Goal: Communication & Community: Answer question/provide support

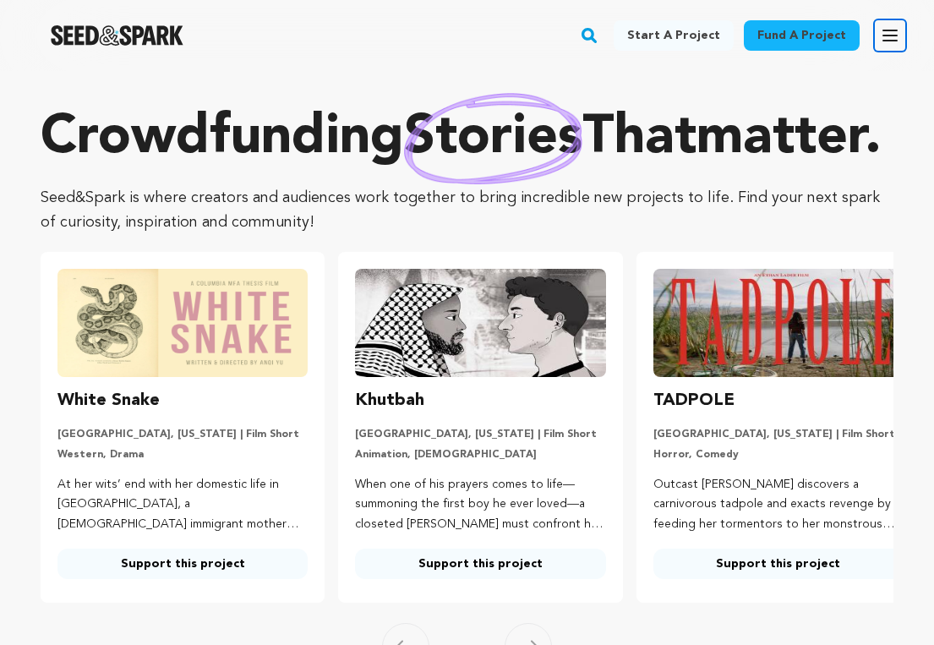
click at [888, 35] on icon "button" at bounding box center [890, 35] width 14 height 10
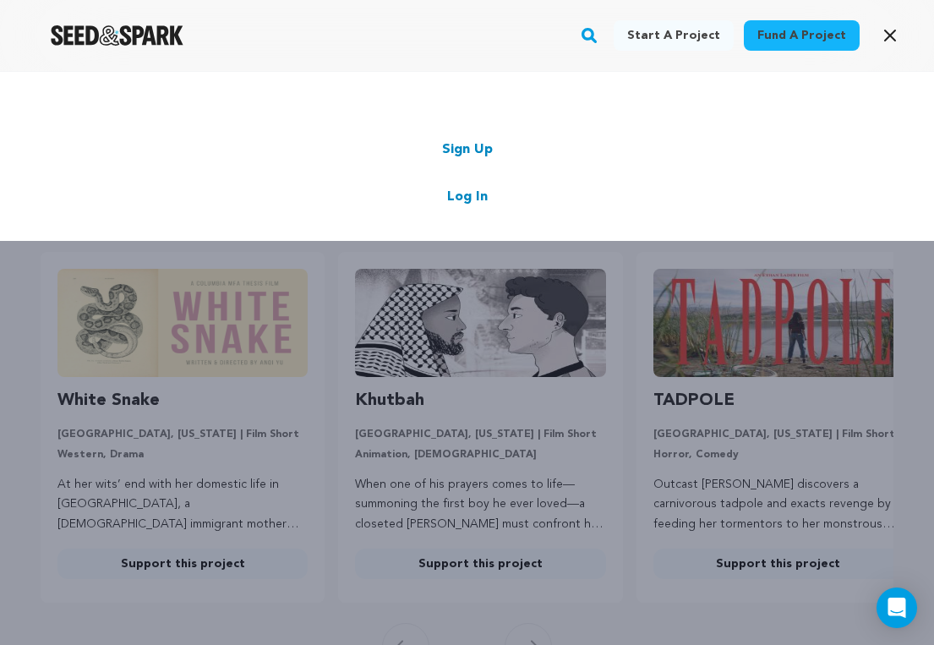
click at [468, 195] on link "Log In" at bounding box center [467, 197] width 41 height 20
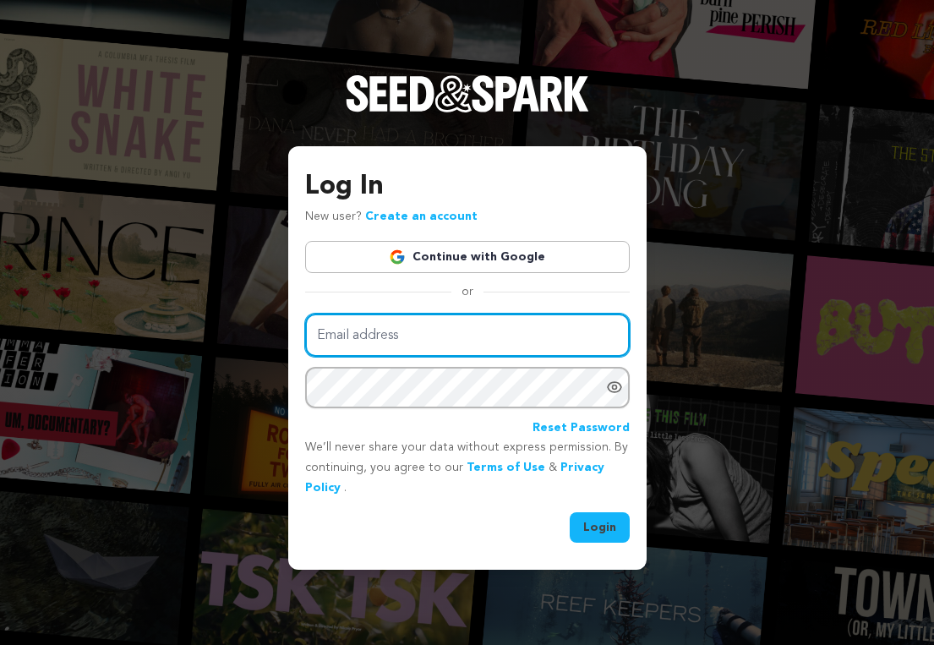
type input "byflypaper@gmail.com"
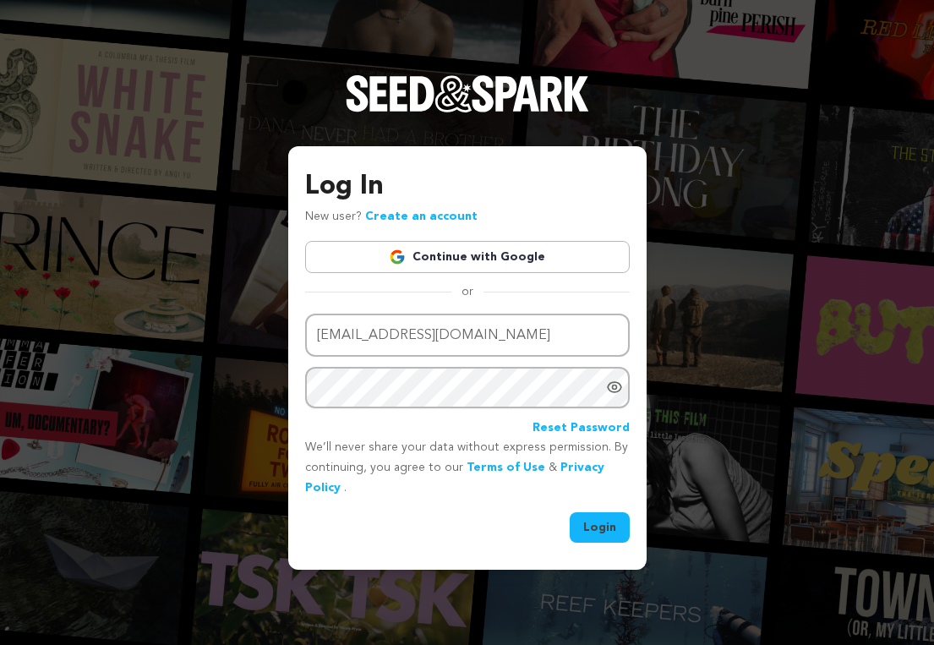
click at [606, 532] on button "Login" at bounding box center [600, 527] width 60 height 30
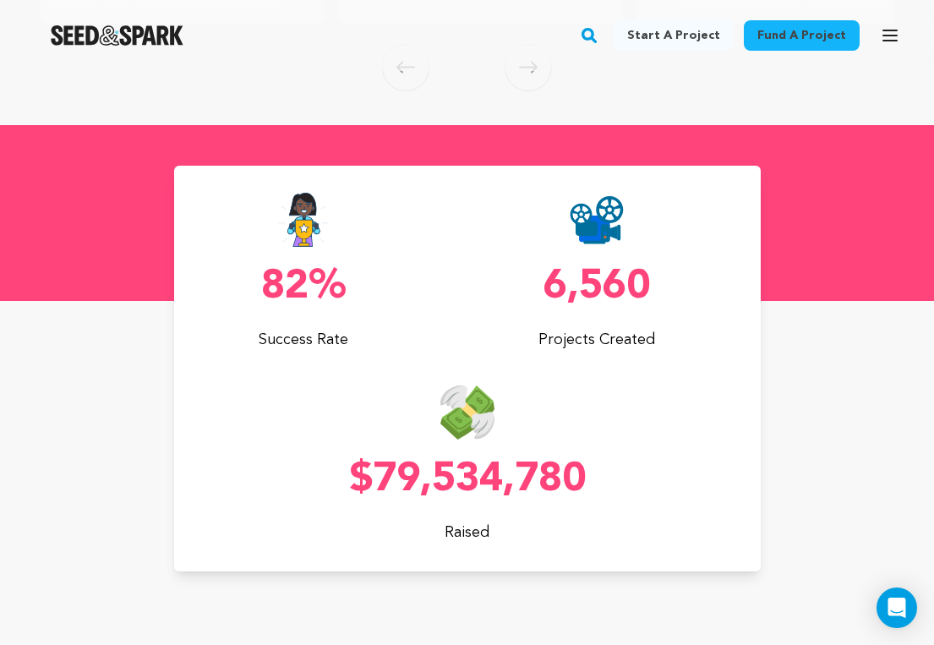
scroll to position [583, 0]
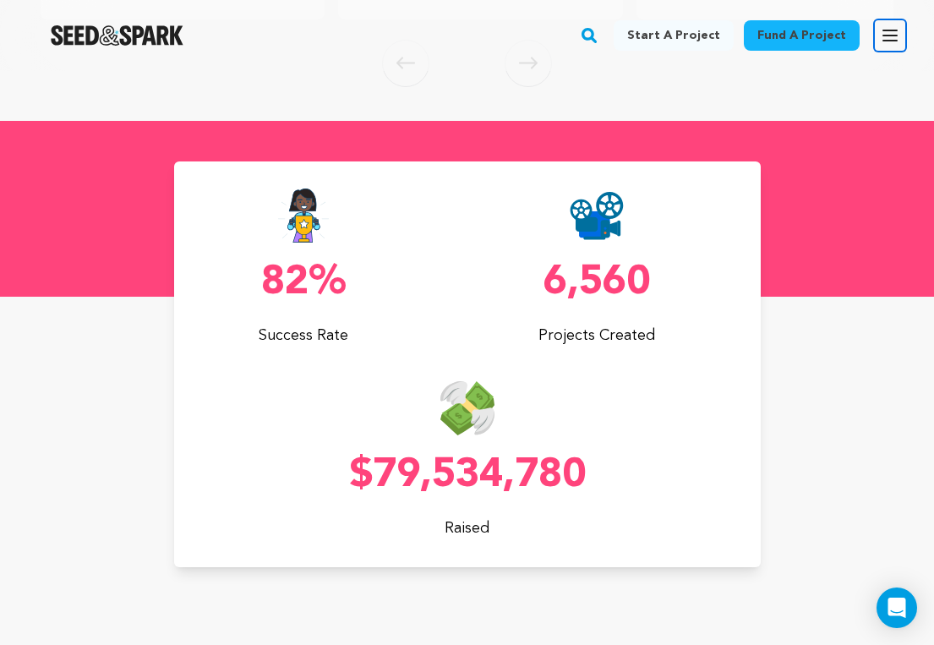
click at [897, 31] on icon "button" at bounding box center [890, 35] width 20 height 20
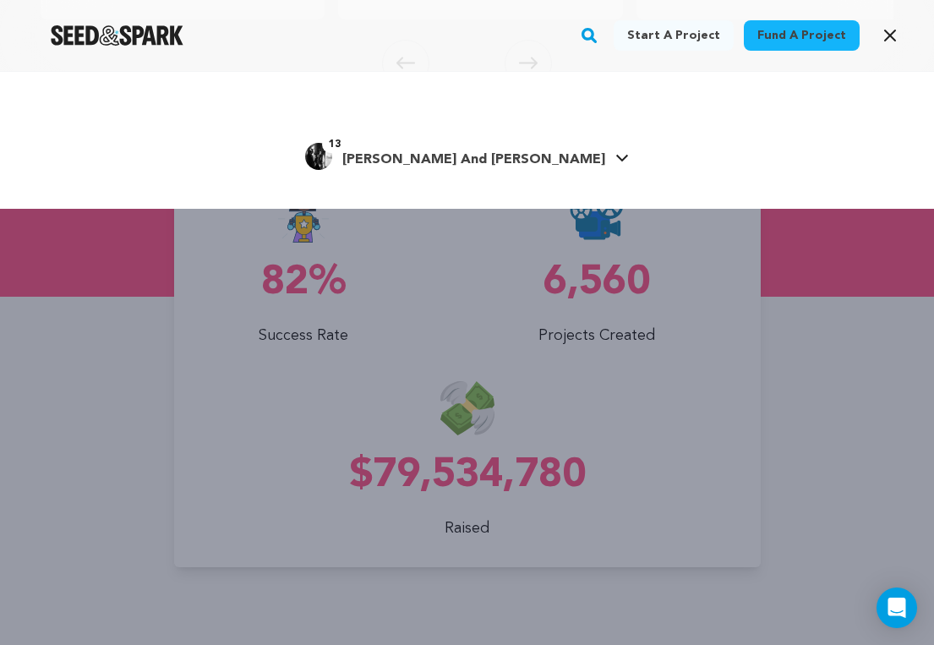
click at [597, 153] on link "13 [PERSON_NAME] And [PERSON_NAME]" at bounding box center [467, 154] width 324 height 30
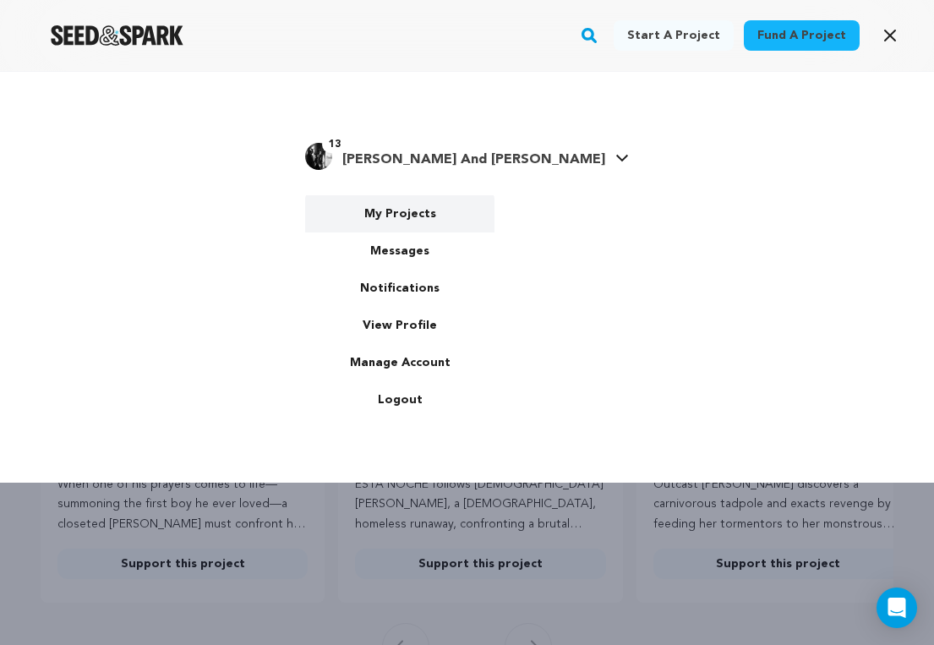
click at [423, 212] on link "My Projects" at bounding box center [399, 213] width 189 height 37
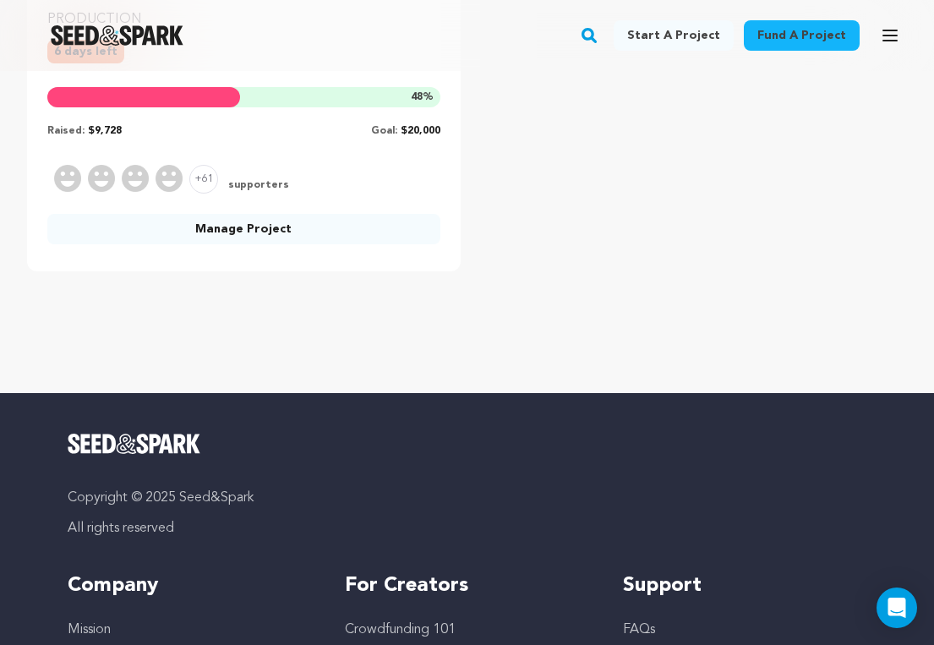
scroll to position [539, 0]
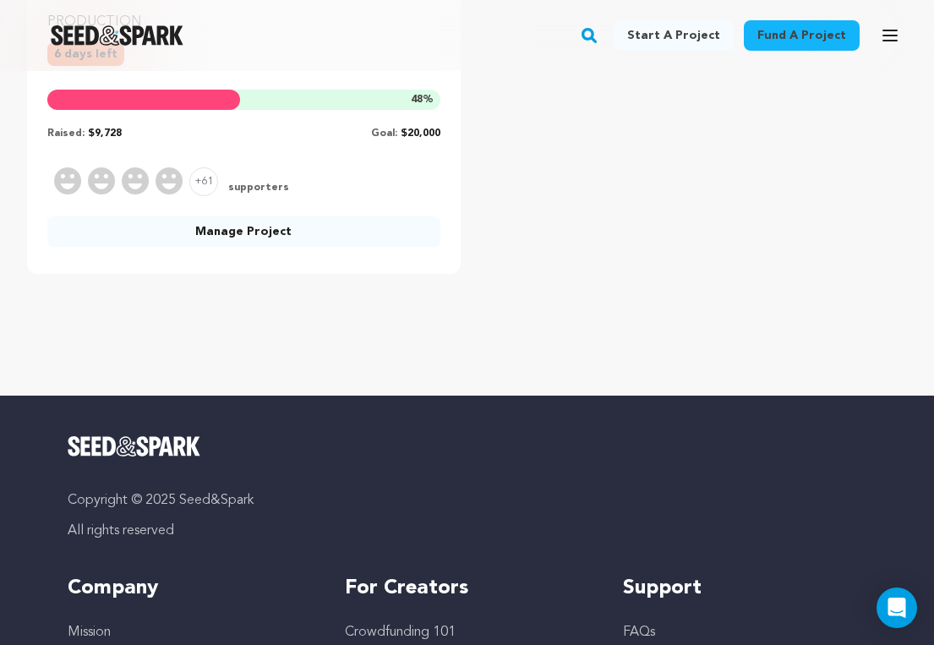
click at [269, 228] on link "Manage Project" at bounding box center [243, 231] width 393 height 30
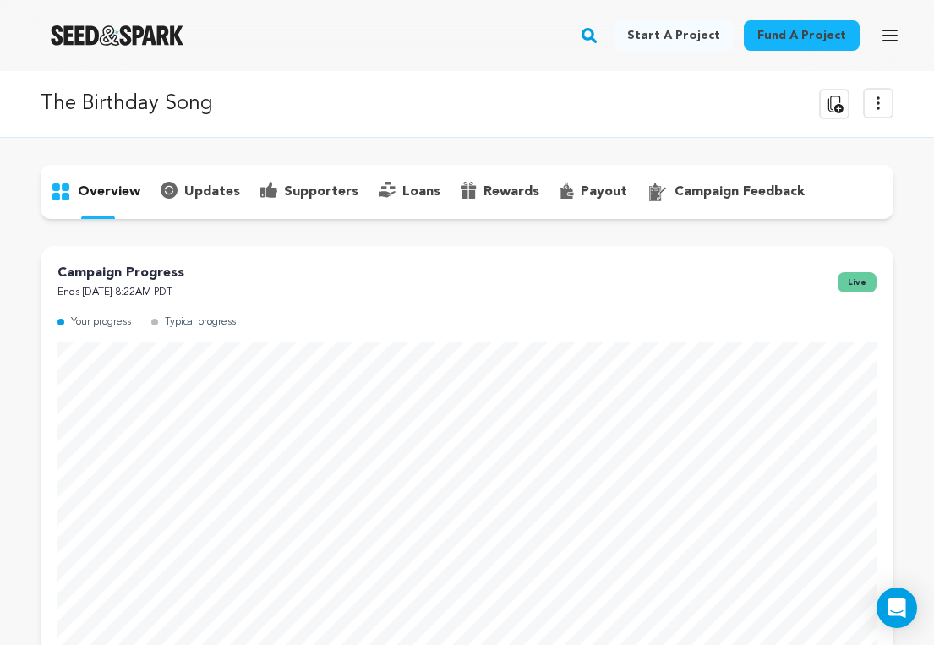
click at [330, 189] on p "supporters" at bounding box center [321, 192] width 74 height 20
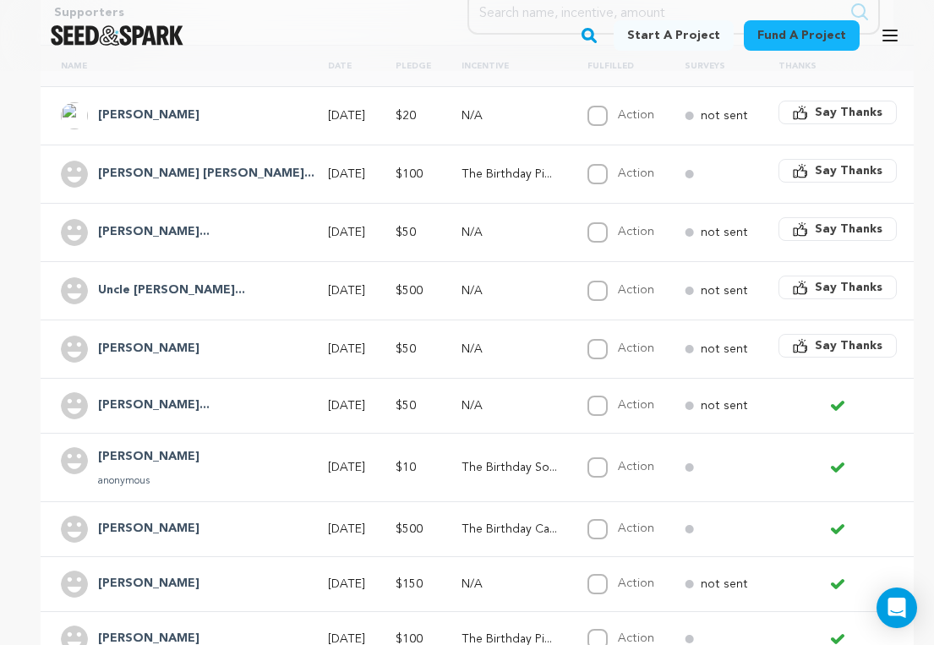
scroll to position [408, 0]
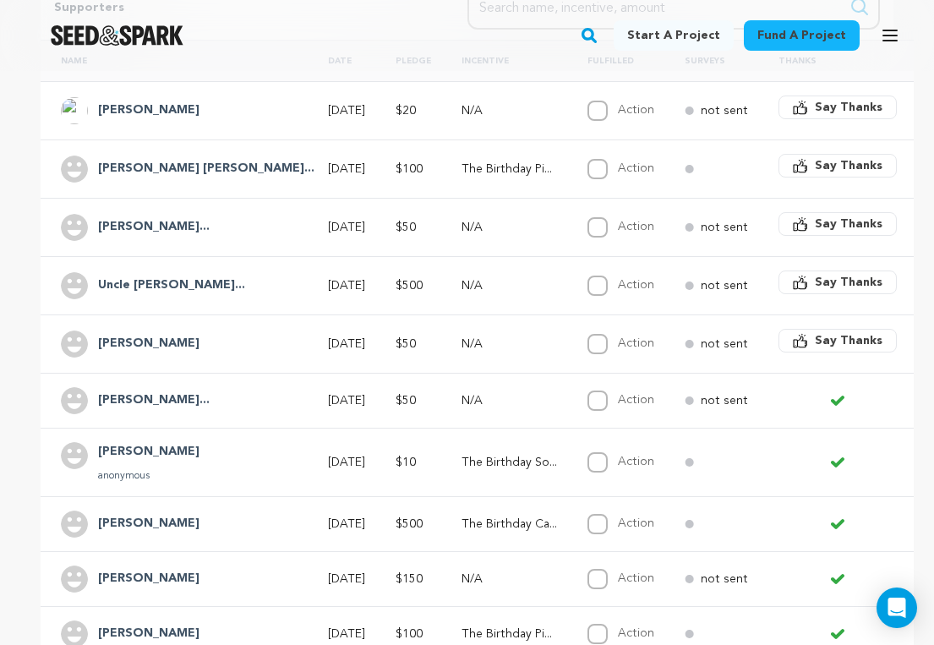
click at [146, 344] on h4 "Lindsey Gowen" at bounding box center [148, 344] width 101 height 20
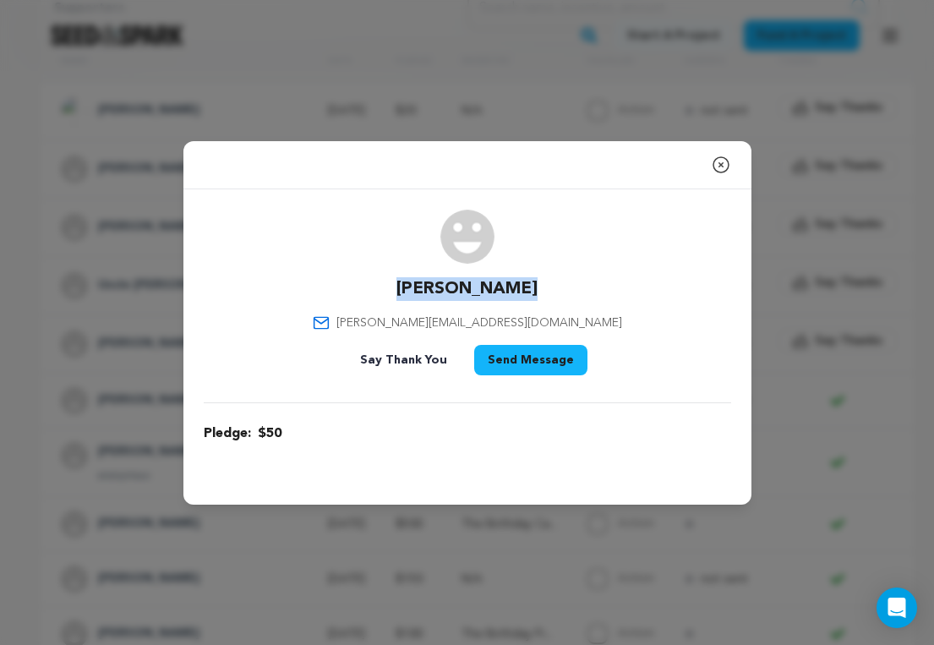
drag, startPoint x: 409, startPoint y: 289, endPoint x: 537, endPoint y: 290, distance: 128.5
click at [537, 291] on div "Lindsey Gowen lindsey.rowntree@gmail.com Say Thank You Send Message" at bounding box center [467, 296] width 527 height 172
copy p "Lindsey Gowen"
drag, startPoint x: 403, startPoint y: 320, endPoint x: 574, endPoint y: 316, distance: 170.8
click at [574, 318] on div "Lindsey Gowen lindsey.rowntree@gmail.com Say Thank You Send Message" at bounding box center [467, 296] width 527 height 172
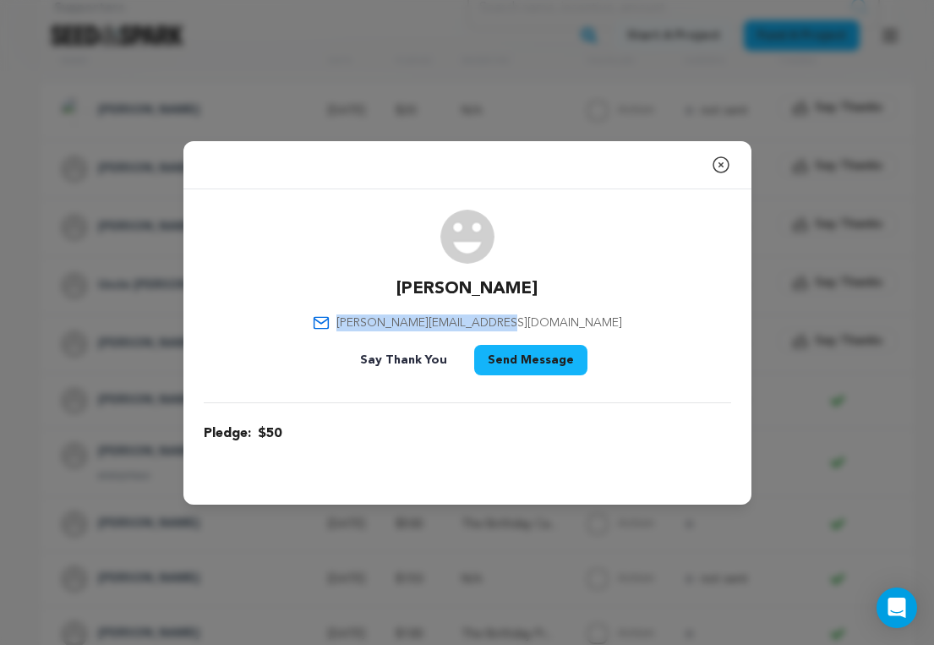
copy span "lindsey.rowntree@gmail.com"
click at [574, 316] on div "Lindsey Gowen lindsey.rowntree@gmail.com Say Thank You Send Message" at bounding box center [467, 296] width 527 height 172
click at [719, 168] on icon "button" at bounding box center [721, 165] width 20 height 20
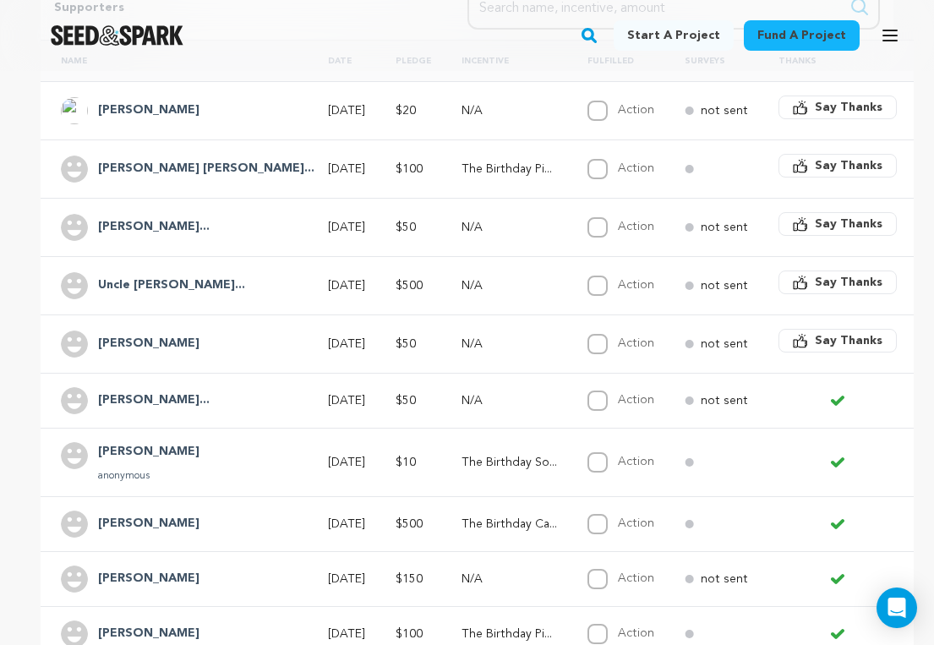
click at [121, 286] on h4 "Uncle Kay Aunti..." at bounding box center [171, 285] width 147 height 20
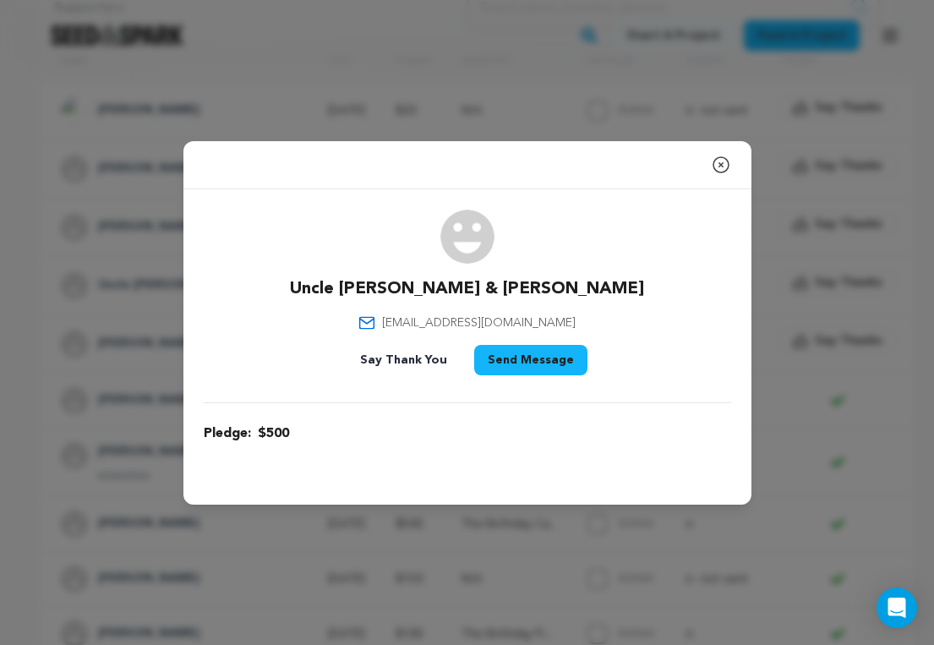
click at [367, 287] on p "Uncle Kay Auntie & Chris" at bounding box center [467, 289] width 354 height 24
drag, startPoint x: 412, startPoint y: 325, endPoint x: 548, endPoint y: 325, distance: 135.2
click at [548, 325] on div "Uncle Kay Auntie & Chris cishidamatsuda@me.com Say Thank You Send Message" at bounding box center [467, 296] width 527 height 172
copy span "cishidamatsuda@me.com"
click at [554, 317] on div "Uncle Kay Auntie & Chris cishidamatsuda@me.com Say Thank You Send Message" at bounding box center [467, 296] width 527 height 172
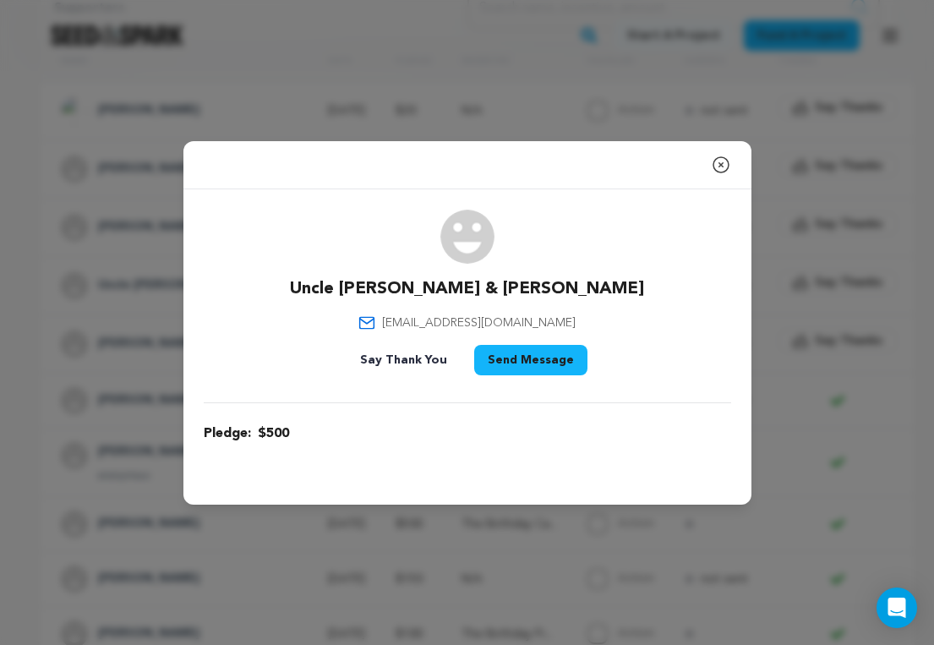
click at [724, 163] on icon "button" at bounding box center [721, 165] width 20 height 20
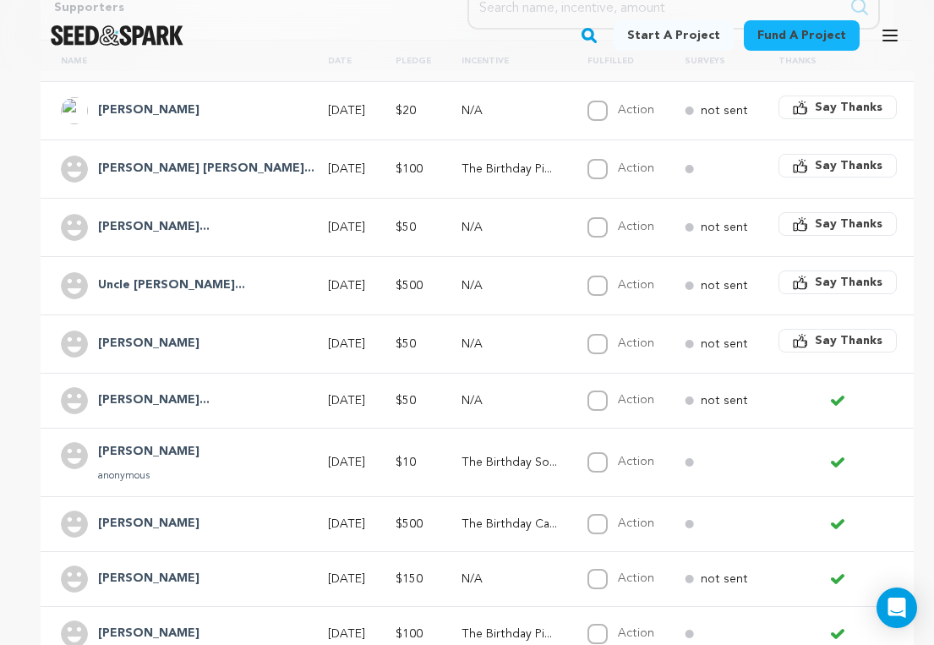
click at [142, 221] on h4 "Teresa Rodrigue..." at bounding box center [154, 227] width 112 height 20
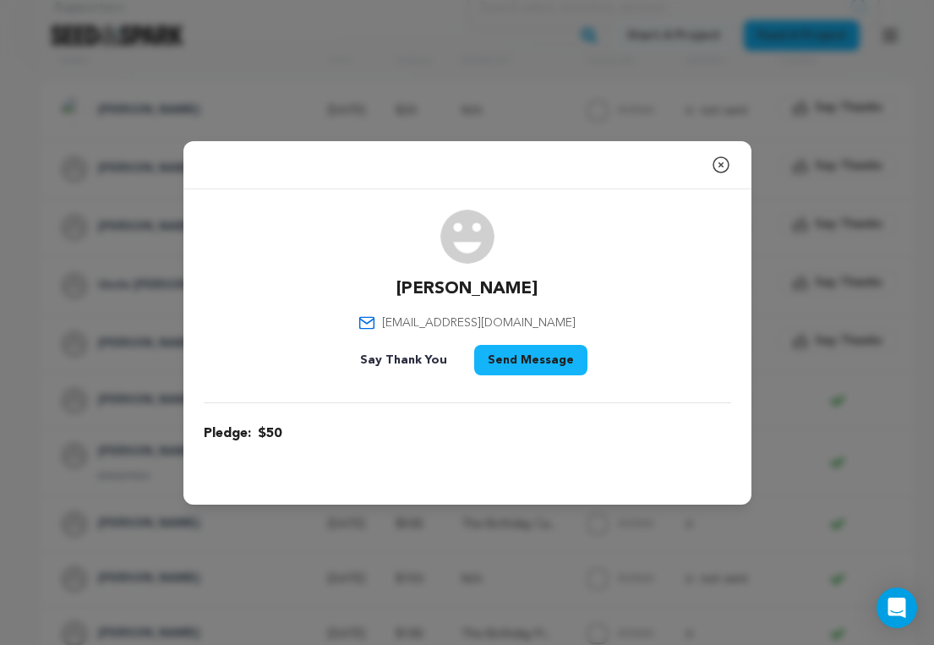
drag, startPoint x: 412, startPoint y: 289, endPoint x: 537, endPoint y: 289, distance: 125.9
click at [537, 289] on div "Teresa Rodriguez bostontr617@gmail.com Say Thank You Send Message" at bounding box center [467, 296] width 527 height 172
copy p "Teresa Rodriguez"
click at [537, 289] on div "Teresa Rodriguez bostontr617@gmail.com Say Thank You Send Message" at bounding box center [467, 296] width 527 height 172
drag, startPoint x: 415, startPoint y: 325, endPoint x: 543, endPoint y: 321, distance: 127.6
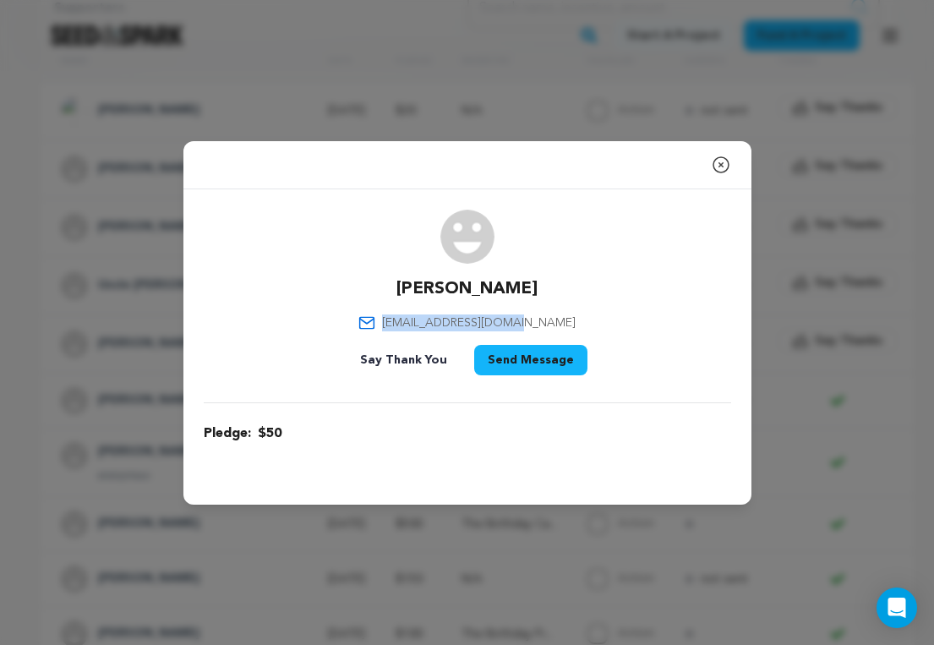
click at [543, 321] on span "bostontr617@gmail.com" at bounding box center [479, 322] width 194 height 17
copy span "bostontr617@gmail.com"
click at [606, 308] on div "Teresa Rodriguez bostontr617@gmail.com Say Thank You Send Message" at bounding box center [467, 296] width 527 height 172
click at [718, 163] on icon "button" at bounding box center [721, 165] width 20 height 20
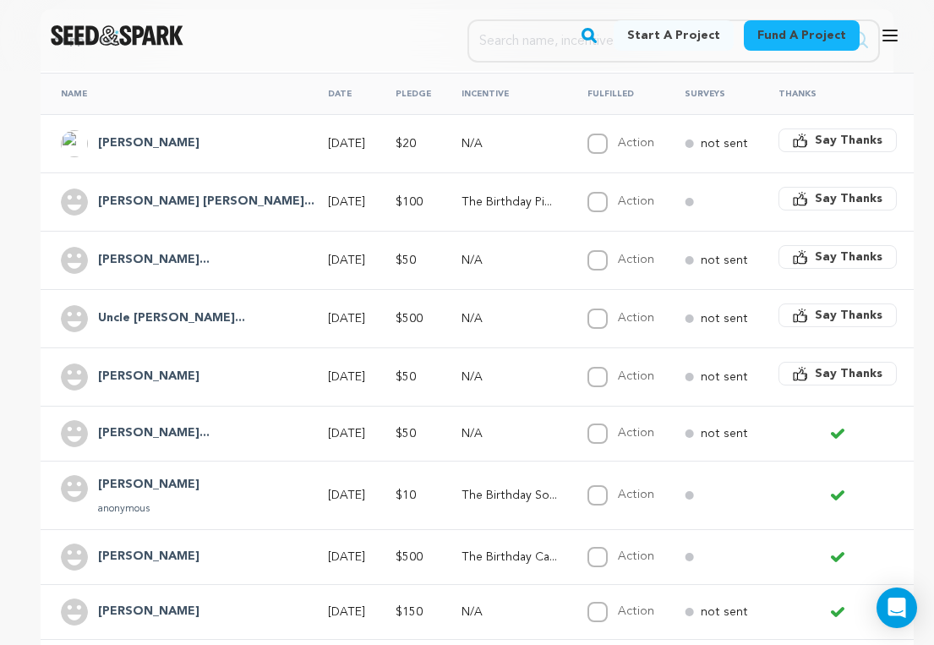
scroll to position [364, 0]
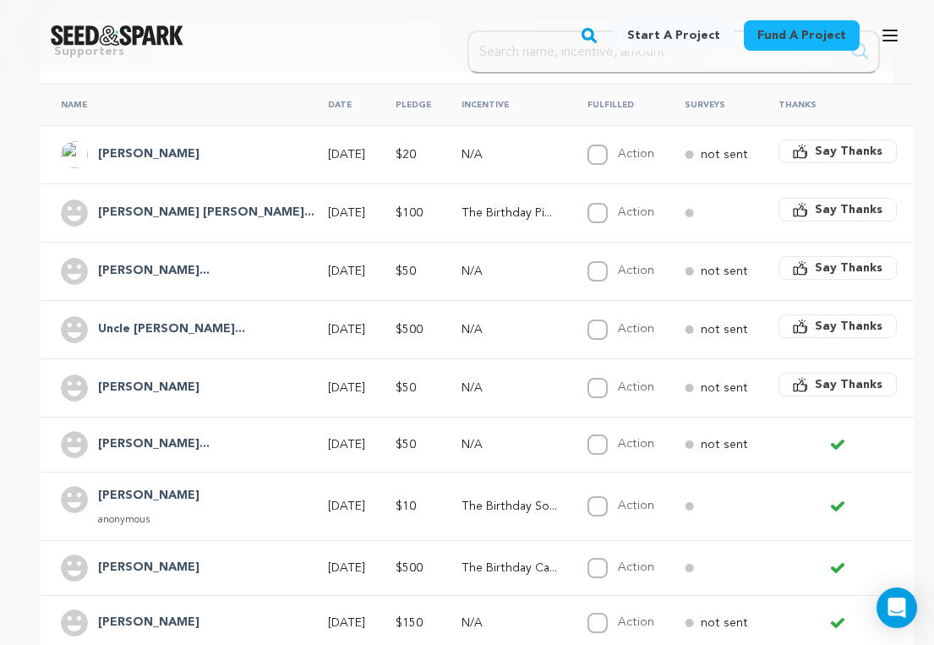
click at [146, 215] on h4 "Naomi Jewel Mez..." at bounding box center [206, 213] width 216 height 20
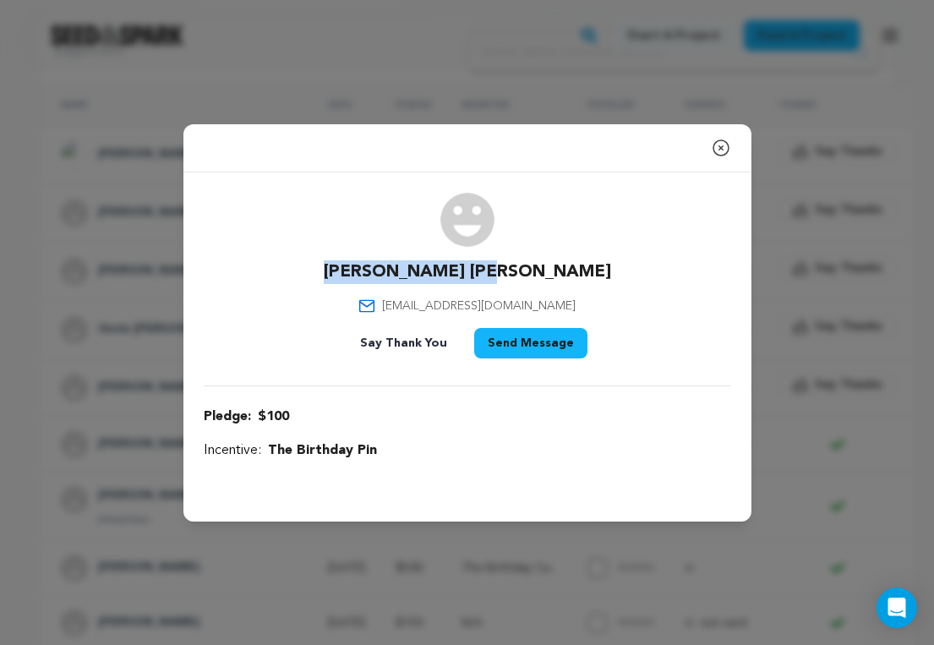
drag, startPoint x: 386, startPoint y: 271, endPoint x: 548, endPoint y: 270, distance: 161.4
click at [548, 270] on div "Naomi Jewel Mezey mezeyn@georgetown.edu Say Thank You Send Message" at bounding box center [467, 279] width 527 height 172
copy p "Naomi Jewel Mezey"
click at [428, 292] on div "Naomi Jewel Mezey mezeyn@georgetown.edu Say Thank You Send Message" at bounding box center [467, 279] width 527 height 172
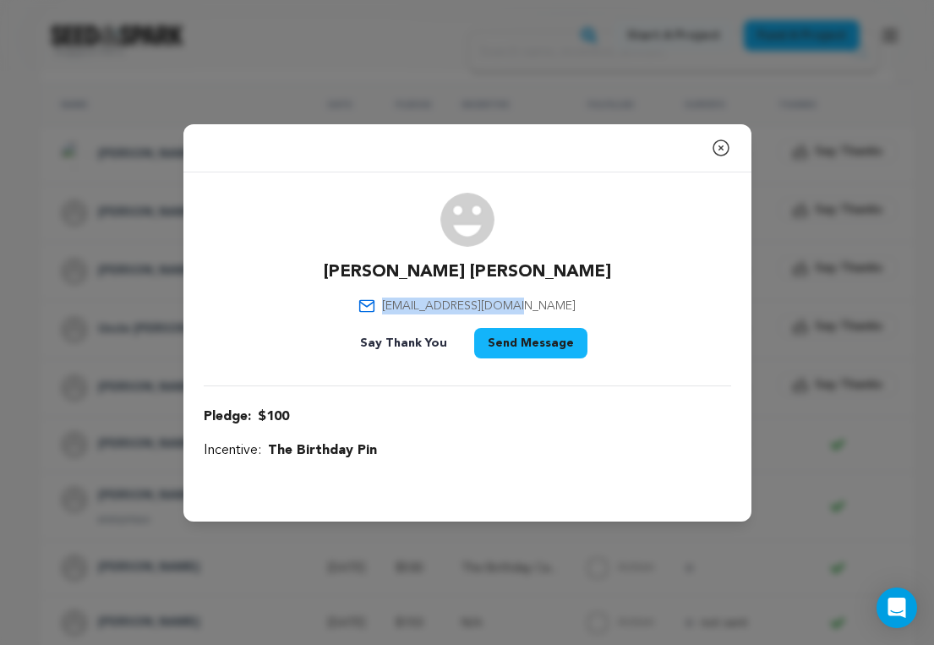
drag, startPoint x: 412, startPoint y: 304, endPoint x: 548, endPoint y: 303, distance: 136.1
click at [548, 303] on div "Naomi Jewel Mezey mezeyn@georgetown.edu Say Thank You Send Message" at bounding box center [467, 279] width 527 height 172
copy span "mezeyn@georgetown.edu"
click at [718, 147] on icon "button" at bounding box center [721, 148] width 20 height 20
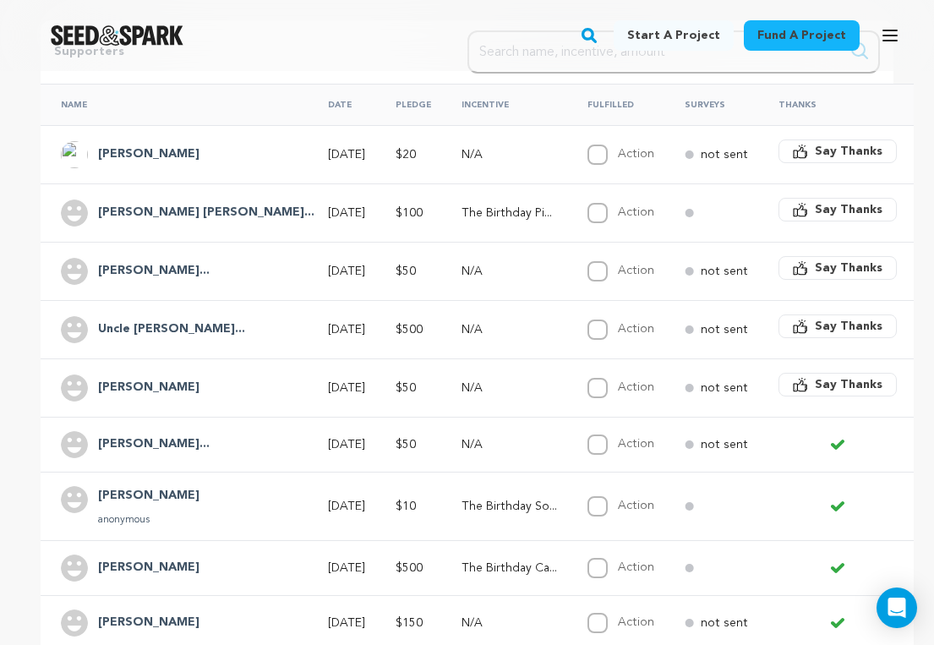
click at [125, 155] on h4 "Miller Sarah" at bounding box center [148, 155] width 101 height 20
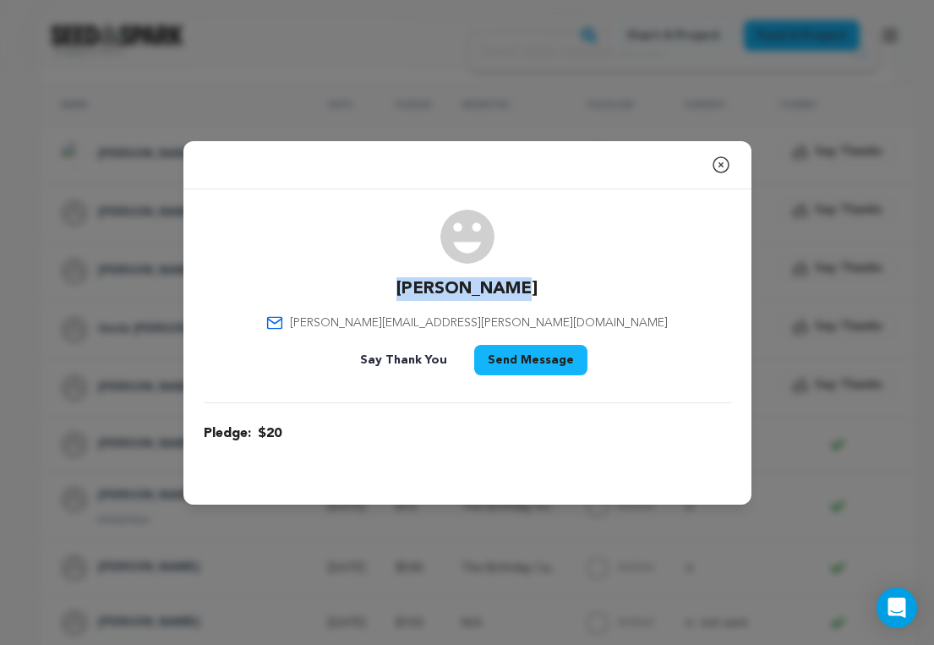
drag, startPoint x: 420, startPoint y: 286, endPoint x: 512, endPoint y: 283, distance: 92.1
click at [512, 283] on p "Miller Sarah" at bounding box center [466, 289] width 141 height 24
click at [538, 288] on div "Miller Sarah sarah.h.miller@gmail.com Say Thank You Send Message" at bounding box center [467, 296] width 527 height 172
drag, startPoint x: 466, startPoint y: 286, endPoint x: 559, endPoint y: 286, distance: 92.1
click at [559, 286] on div "Miller Sarah sarah.h.miller@gmail.com Say Thank You Send Message" at bounding box center [467, 296] width 527 height 172
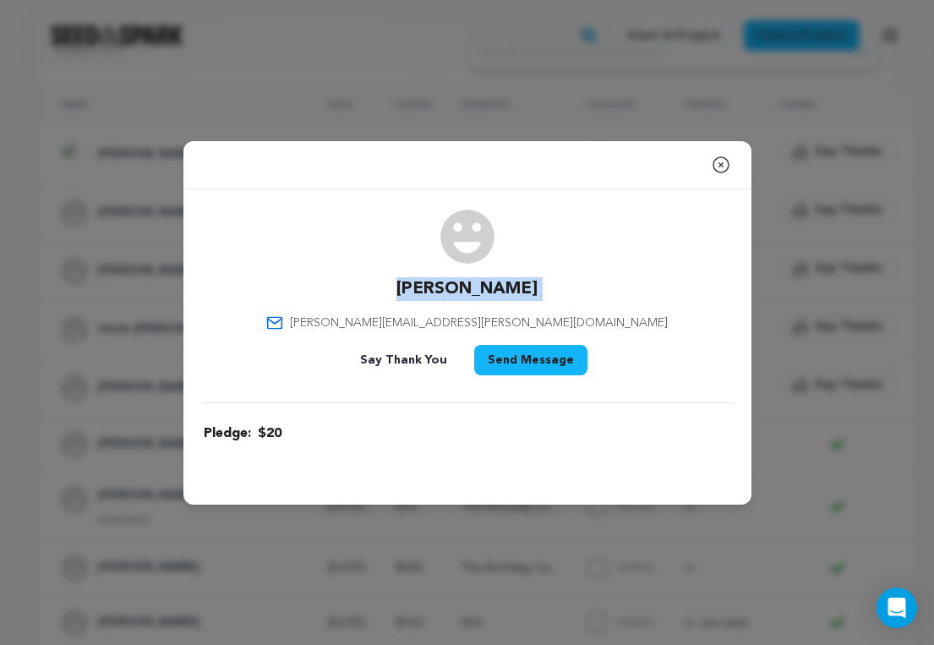
copy div "Miller Sarah"
click at [431, 318] on span "sarah.h.miller@gmail.com" at bounding box center [479, 322] width 378 height 17
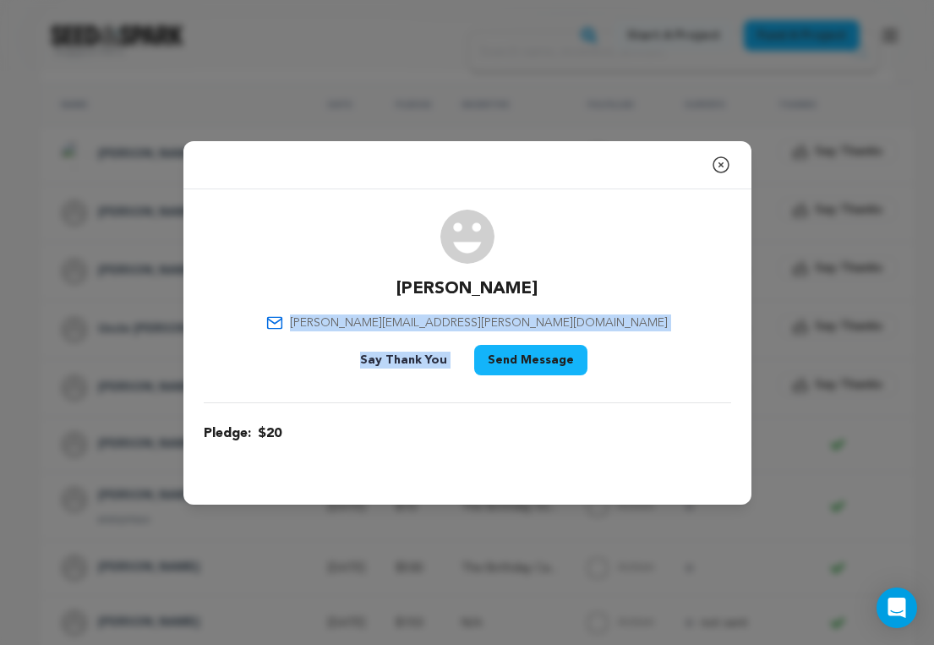
drag, startPoint x: 411, startPoint y: 323, endPoint x: 592, endPoint y: 314, distance: 181.0
click at [592, 315] on div "Miller Sarah sarah.h.miller@gmail.com Say Thank You Send Message" at bounding box center [467, 296] width 527 height 172
click at [592, 314] on div "Miller Sarah sarah.h.miller@gmail.com Say Thank You Send Message" at bounding box center [467, 296] width 527 height 172
drag, startPoint x: 543, startPoint y: 323, endPoint x: 412, endPoint y: 322, distance: 130.1
click at [412, 322] on span "sarah.h.miller@gmail.com" at bounding box center [479, 322] width 378 height 17
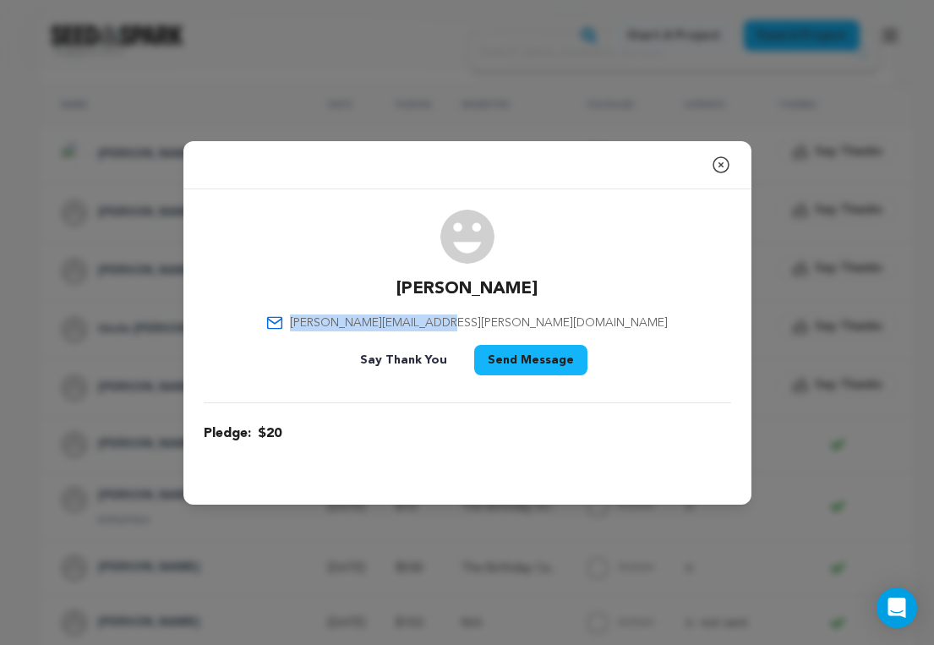
copy span "sarah.h.miller@gmail.com"
click at [641, 281] on div "Miller Sarah sarah.h.miller@gmail.com Say Thank You Send Message" at bounding box center [467, 296] width 527 height 172
click at [722, 164] on icon "button" at bounding box center [721, 165] width 20 height 20
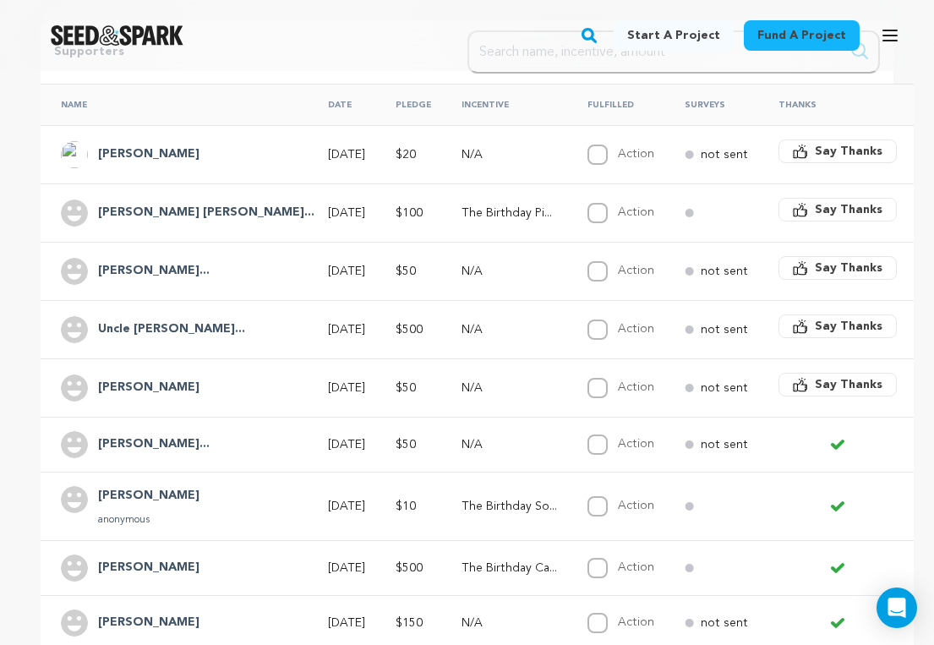
click at [815, 380] on span "Say Thanks" at bounding box center [849, 384] width 68 height 17
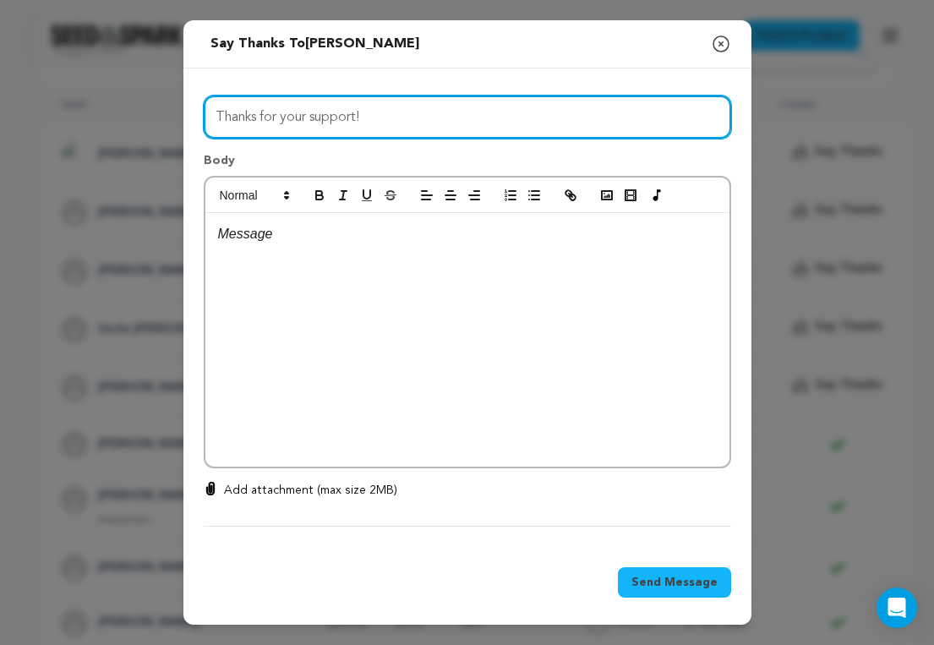
click at [343, 120] on input "Thanks for your support!" at bounding box center [467, 116] width 527 height 43
paste input "you for supporting THE BIRTHDAY SONG"
type input "Thank you for supporting THE BIRTHDAY SONG"
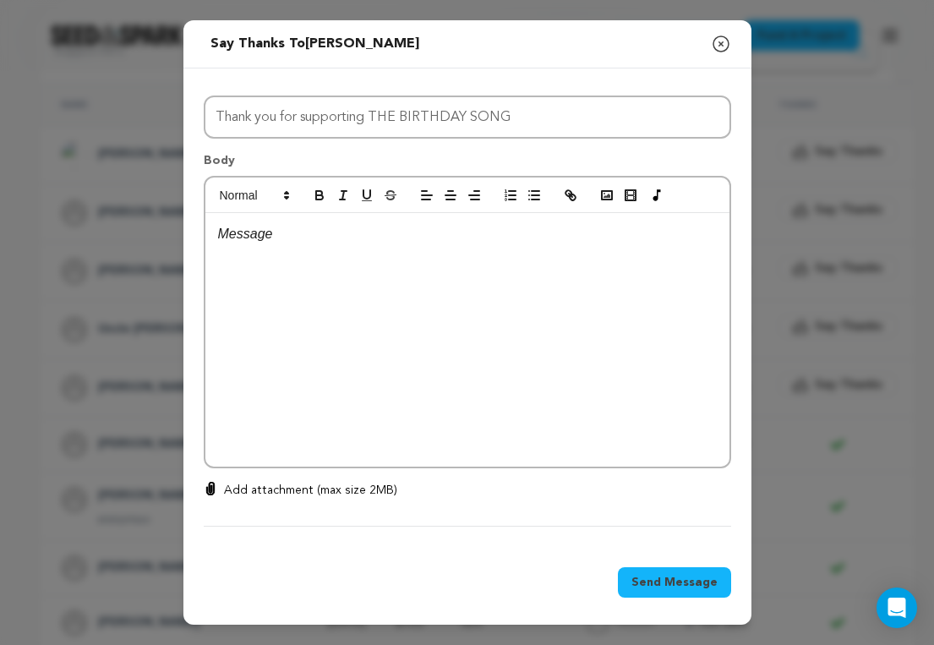
click at [283, 224] on p at bounding box center [467, 234] width 499 height 22
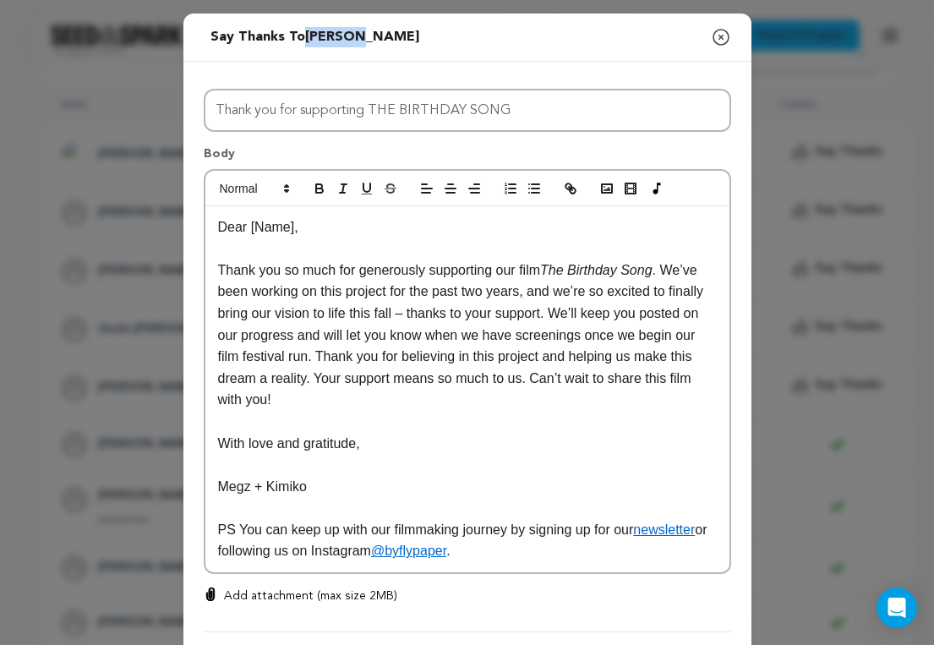
drag, startPoint x: 306, startPoint y: 34, endPoint x: 353, endPoint y: 33, distance: 47.3
click at [353, 33] on span "Lindsey Gowen" at bounding box center [362, 37] width 114 height 14
copy span "Lindsey"
click at [263, 314] on p "Thank you so much for generously supporting our film The Birthday Song . We’ve …" at bounding box center [467, 334] width 499 height 151
drag, startPoint x: 295, startPoint y: 227, endPoint x: 251, endPoint y: 226, distance: 44.0
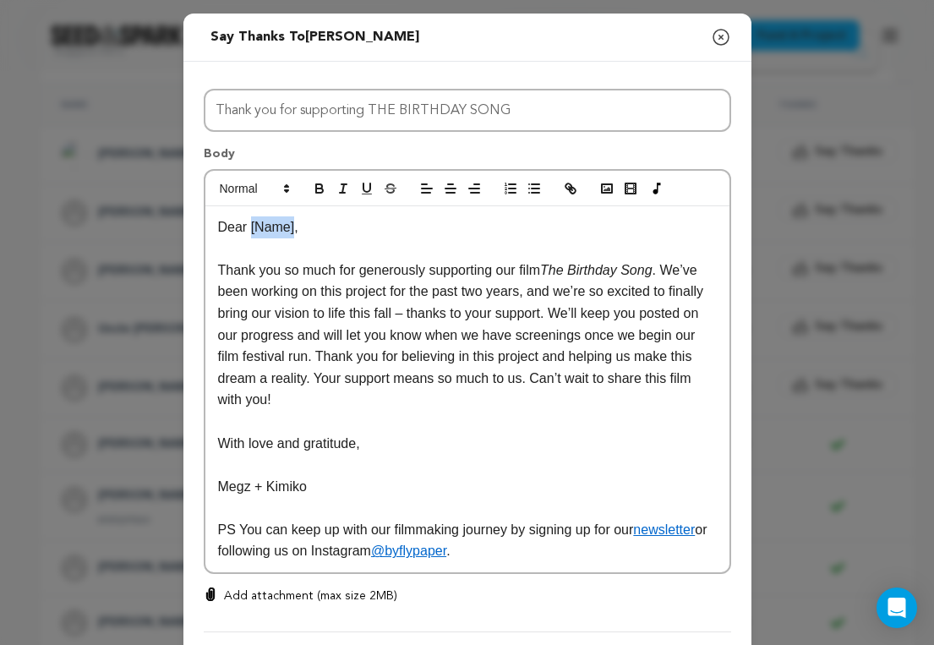
click at [251, 226] on p "Dear [Name]," at bounding box center [467, 227] width 499 height 22
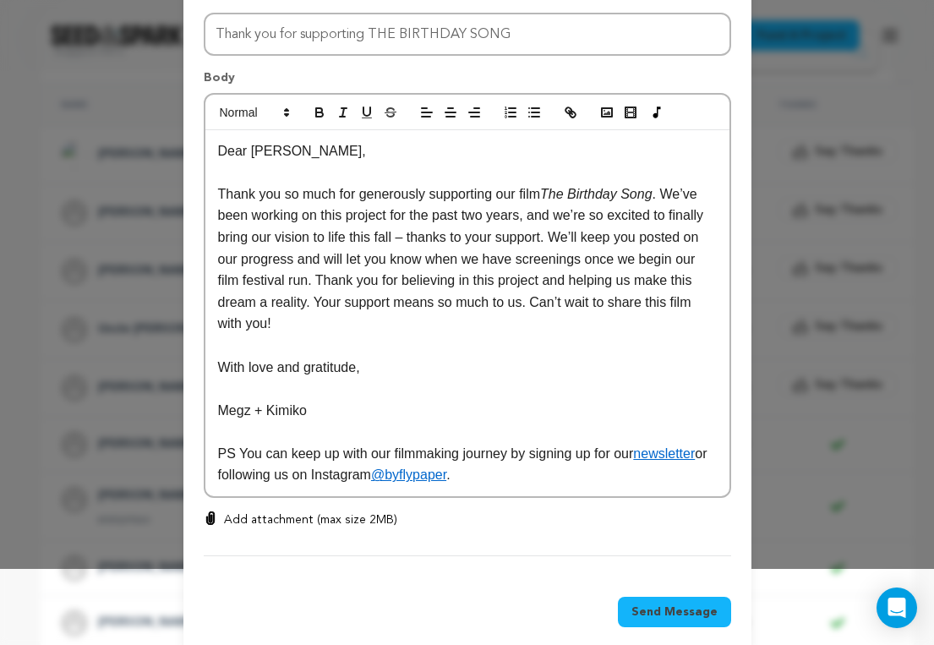
scroll to position [99, 0]
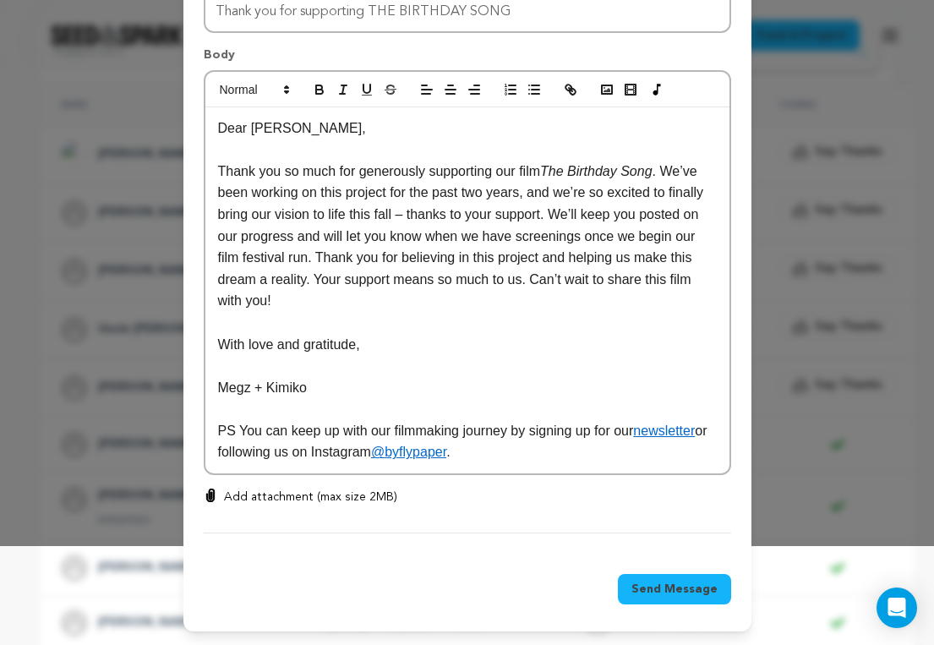
click at [695, 597] on span "Send Message" at bounding box center [674, 589] width 86 height 17
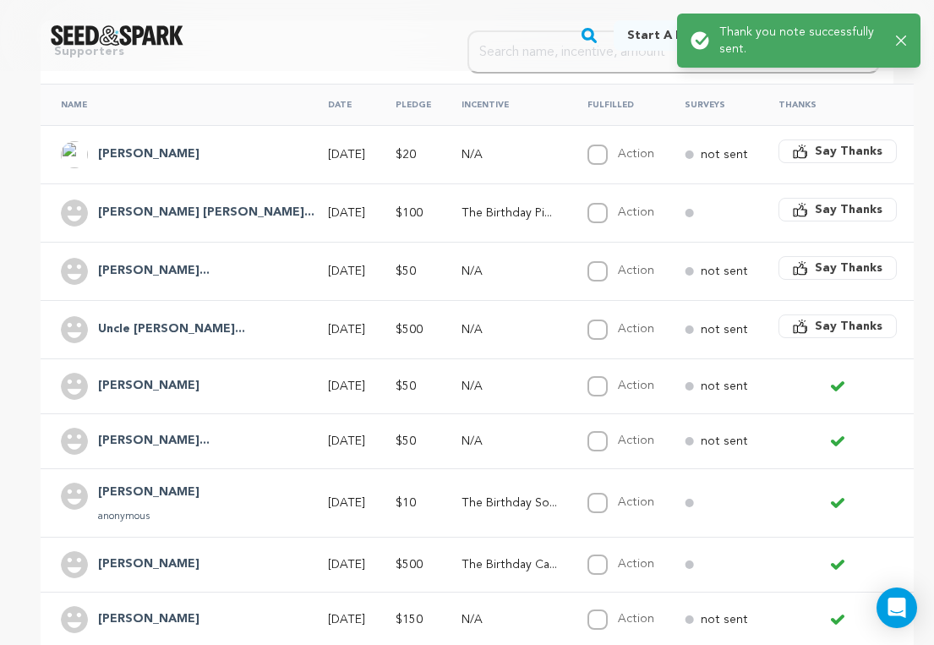
click at [778, 325] on button "Say Thanks" at bounding box center [837, 326] width 118 height 24
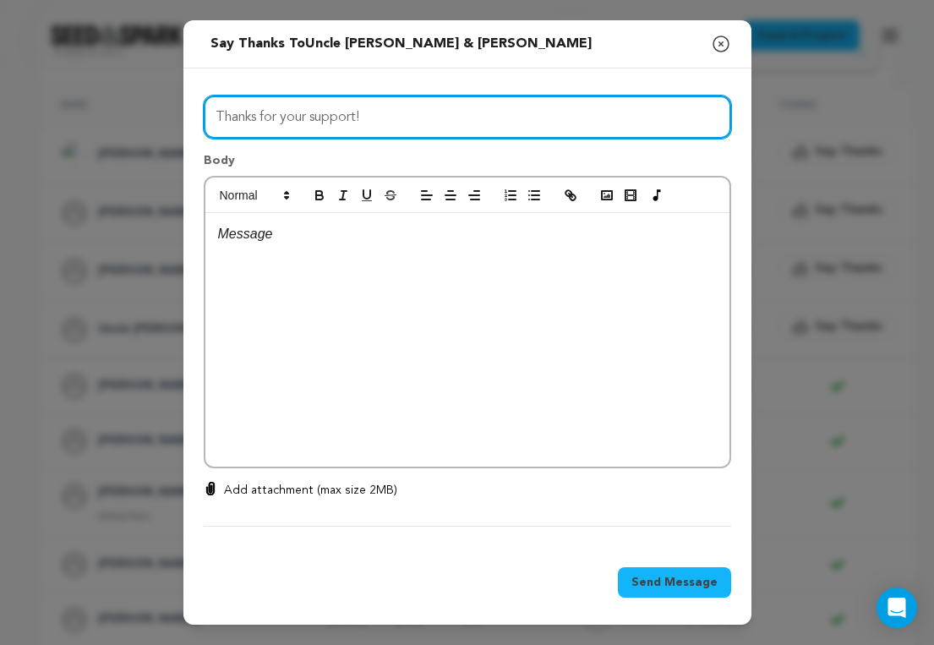
click at [572, 127] on input "Thanks for your support!" at bounding box center [467, 116] width 527 height 43
paste input "you for supporting THE BIRTHDAY SONG"
type input "Thank you for supporting THE BIRTHDAY SONG"
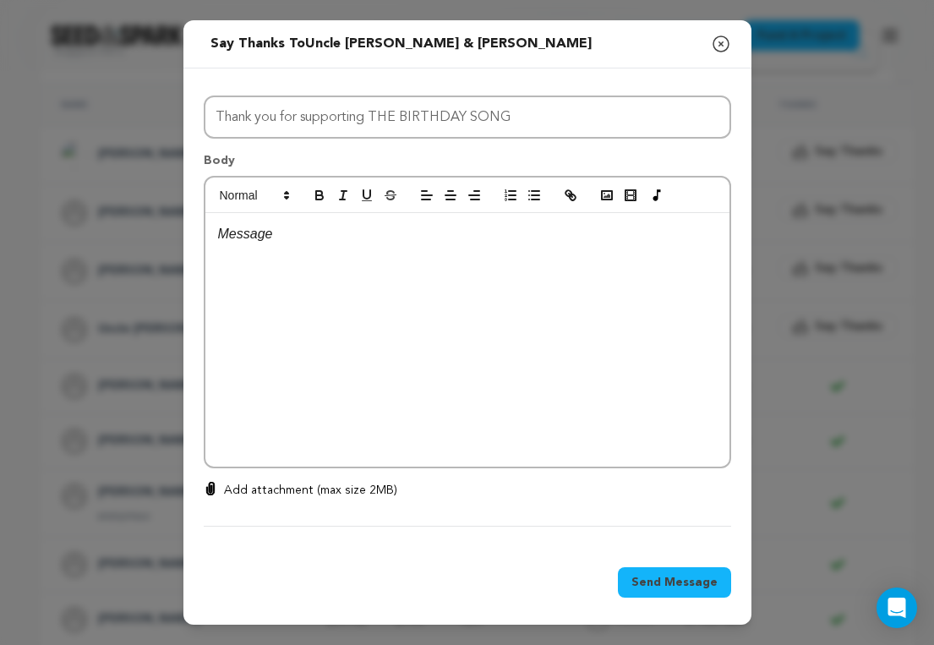
click at [447, 244] on div at bounding box center [467, 340] width 524 height 254
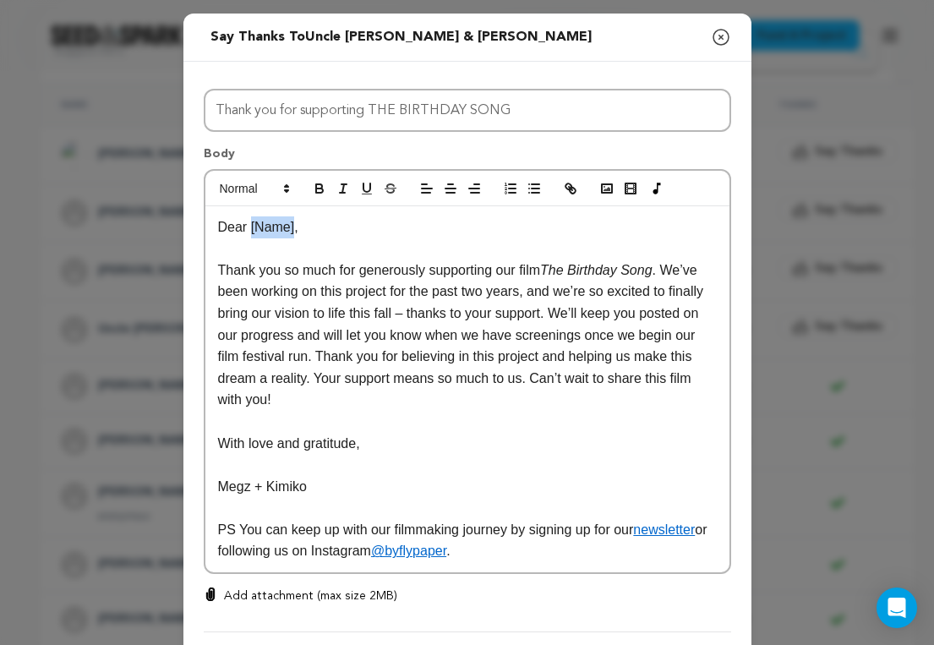
drag, startPoint x: 295, startPoint y: 228, endPoint x: 250, endPoint y: 232, distance: 45.0
click at [250, 232] on p "Dear [Name]," at bounding box center [467, 227] width 499 height 22
drag, startPoint x: 269, startPoint y: 482, endPoint x: 218, endPoint y: 483, distance: 50.7
click at [218, 483] on p "Megz + Kimiko" at bounding box center [467, 487] width 499 height 22
click at [292, 488] on p "Kimiko" at bounding box center [467, 487] width 499 height 22
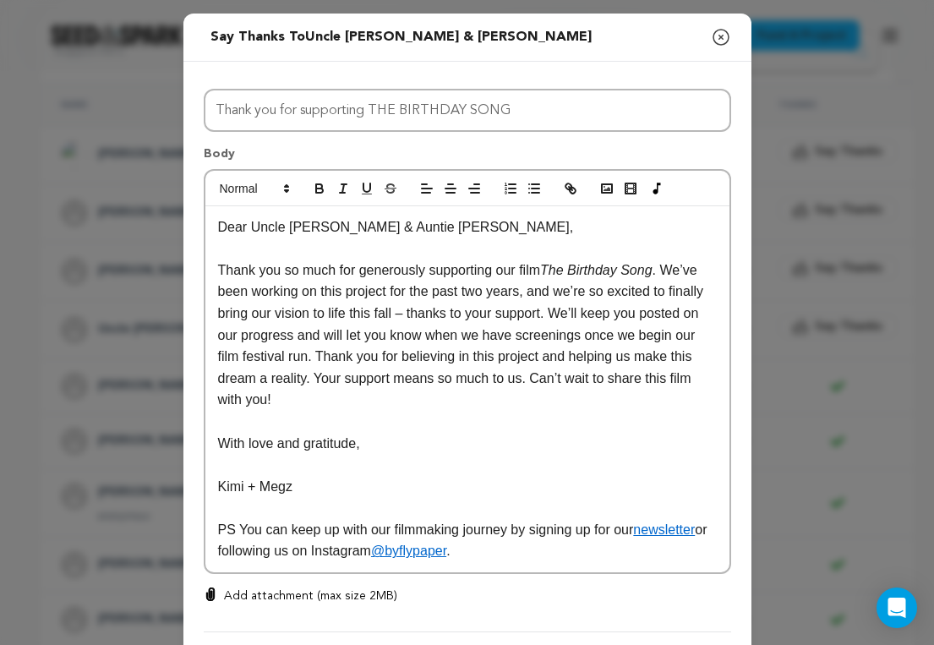
click at [297, 399] on p "Thank you so much for generously supporting our film The Birthday Song . We’ve …" at bounding box center [467, 334] width 499 height 151
click at [301, 490] on p "Kimi + Megz" at bounding box center [467, 487] width 499 height 22
click at [296, 396] on p "Thank you so much for generously supporting our film The Birthday Song . We’ve …" at bounding box center [467, 334] width 499 height 151
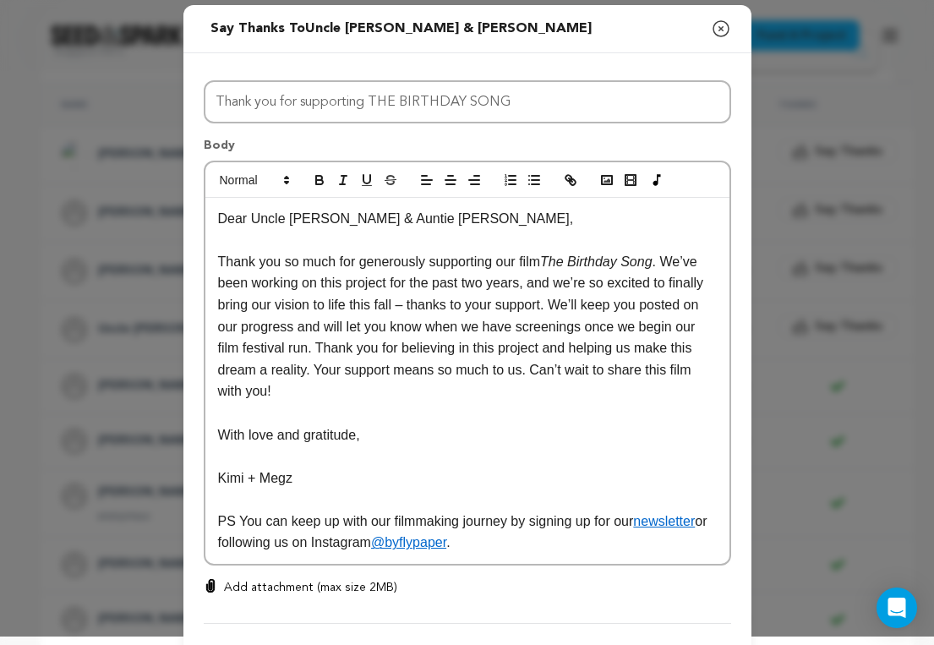
scroll to position [99, 0]
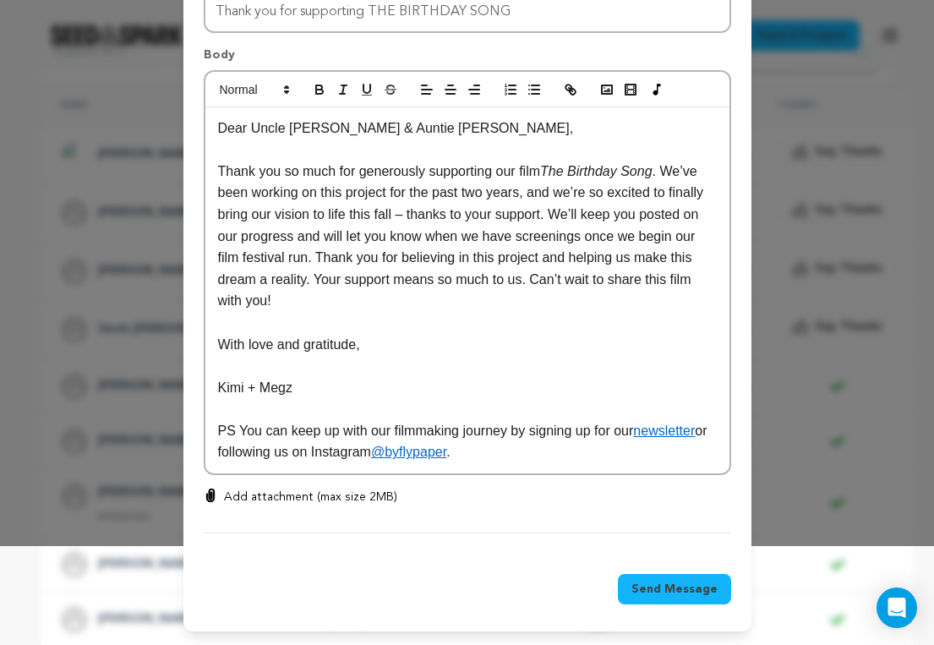
click at [653, 586] on span "Send Message" at bounding box center [674, 589] width 86 height 17
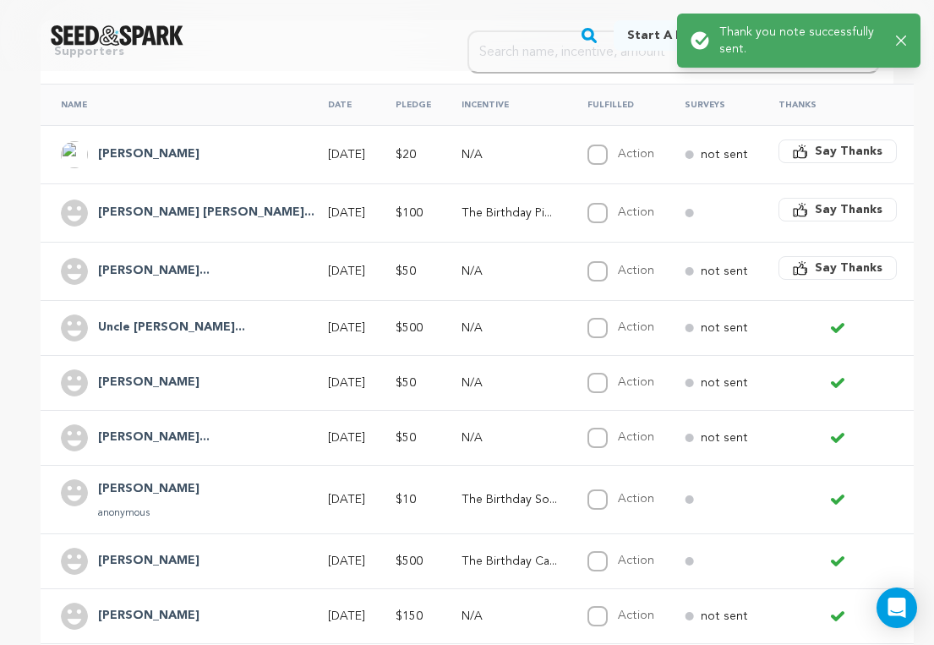
click at [815, 267] on span "Say Thanks" at bounding box center [849, 267] width 68 height 17
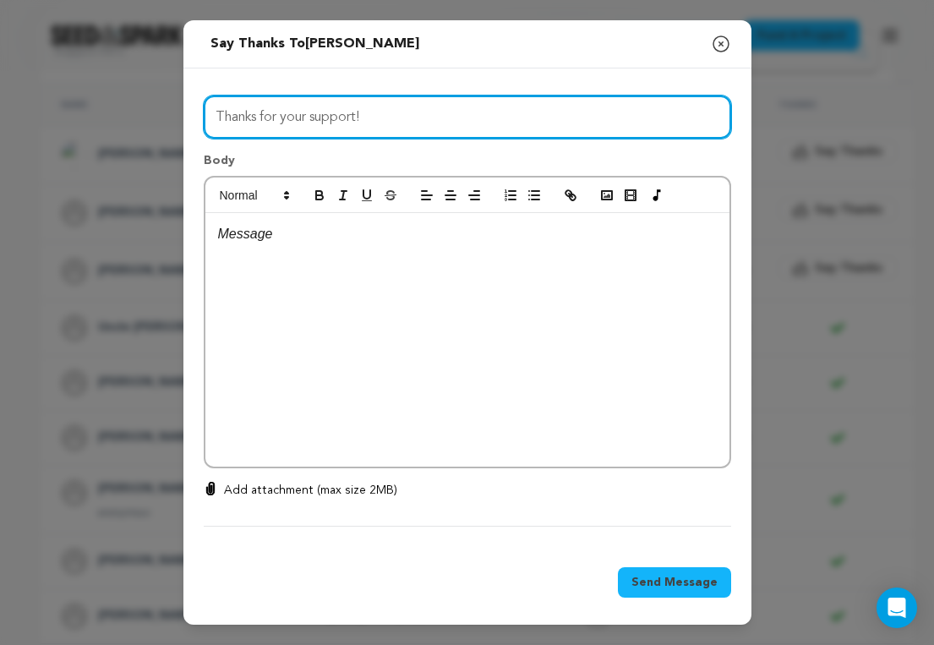
click at [406, 119] on input "Thanks for your support!" at bounding box center [467, 116] width 527 height 43
paste input "you for supporting THE BIRTHDAY SONG"
type input "Thank you for supporting THE BIRTHDAY SONG"
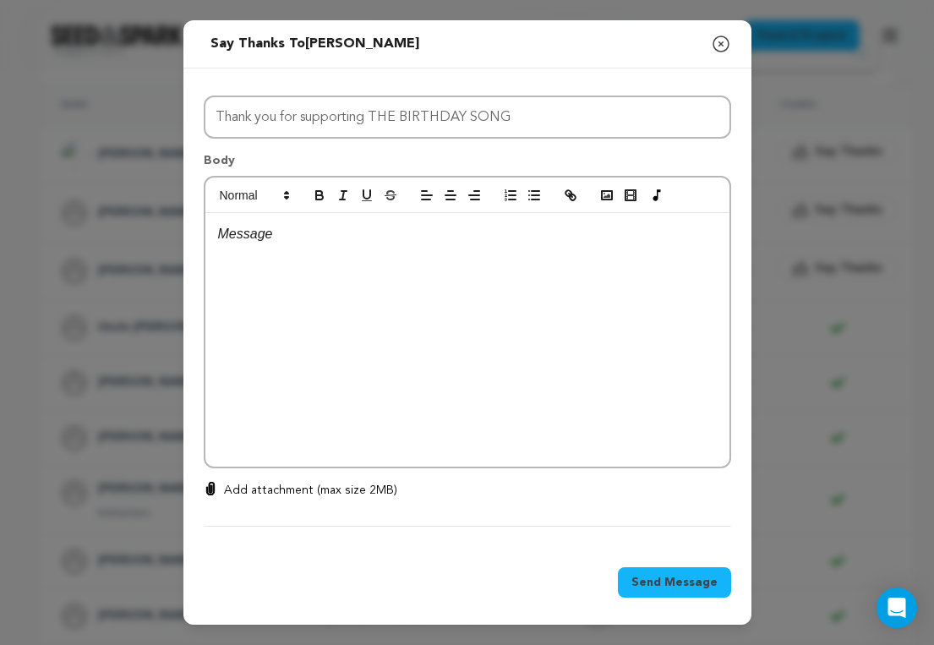
click at [319, 261] on div at bounding box center [467, 340] width 524 height 254
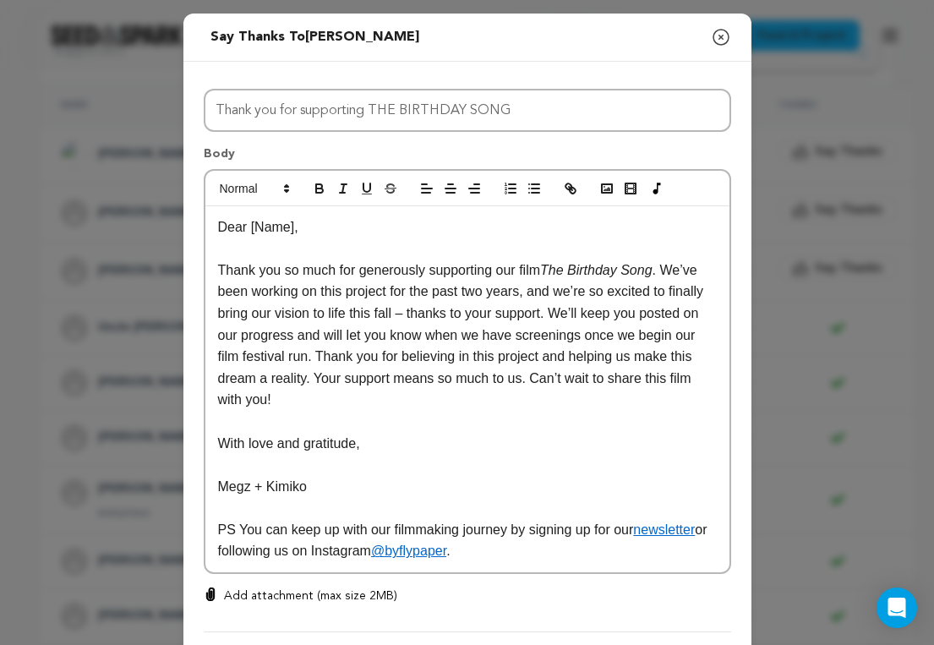
scroll to position [0, 0]
drag, startPoint x: 304, startPoint y: 30, endPoint x: 343, endPoint y: 30, distance: 38.9
click at [343, 30] on span "Teresa Rodriguez" at bounding box center [362, 37] width 114 height 14
click at [305, 279] on p "Thank you so much for generously supporting our film The Birthday Song . We’ve …" at bounding box center [467, 334] width 499 height 151
drag, startPoint x: 295, startPoint y: 223, endPoint x: 249, endPoint y: 224, distance: 45.6
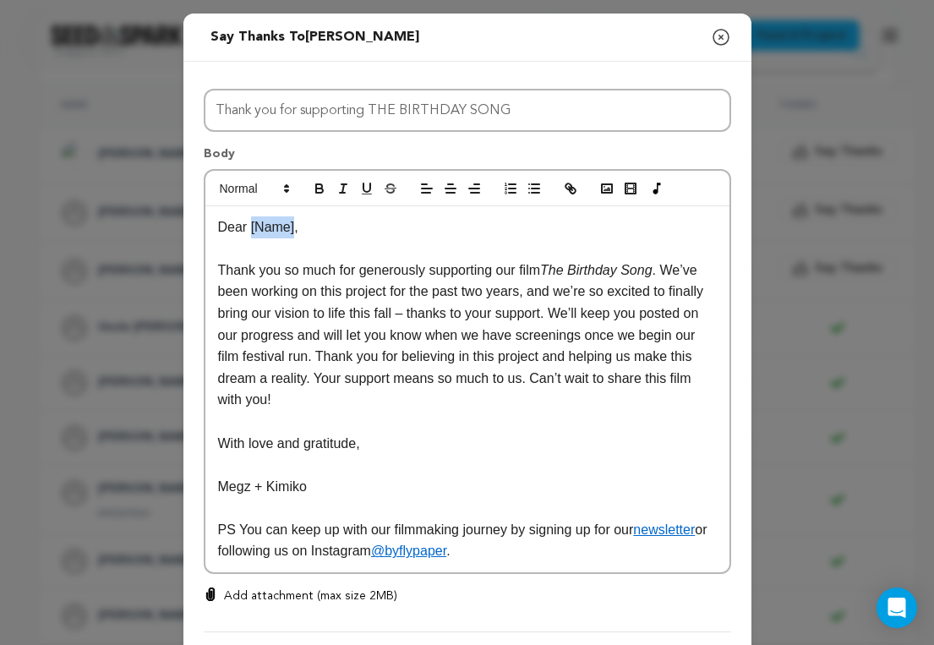
click at [249, 224] on p "Dear [Name]," at bounding box center [467, 227] width 499 height 22
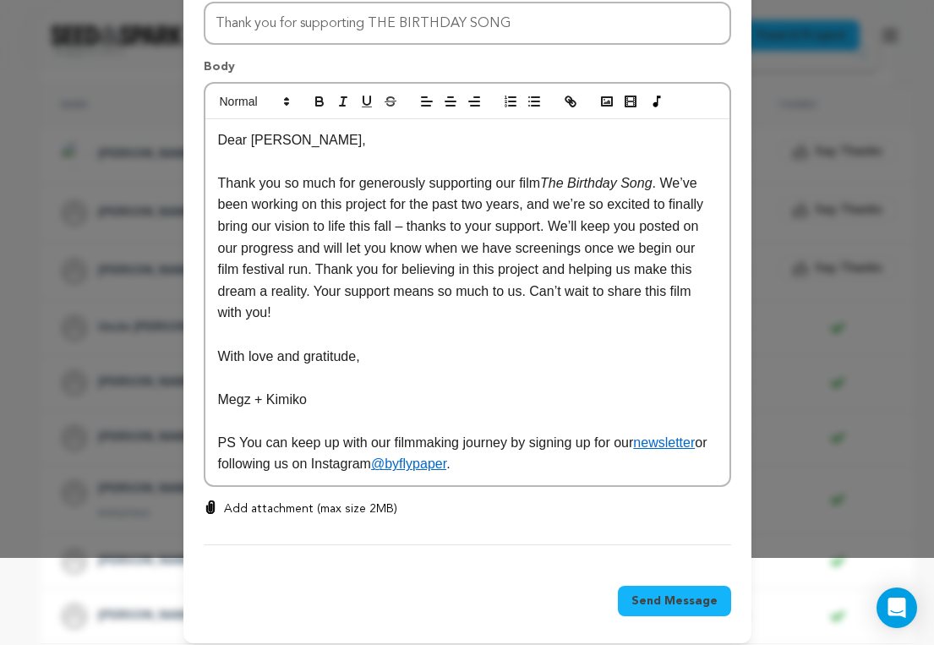
scroll to position [99, 0]
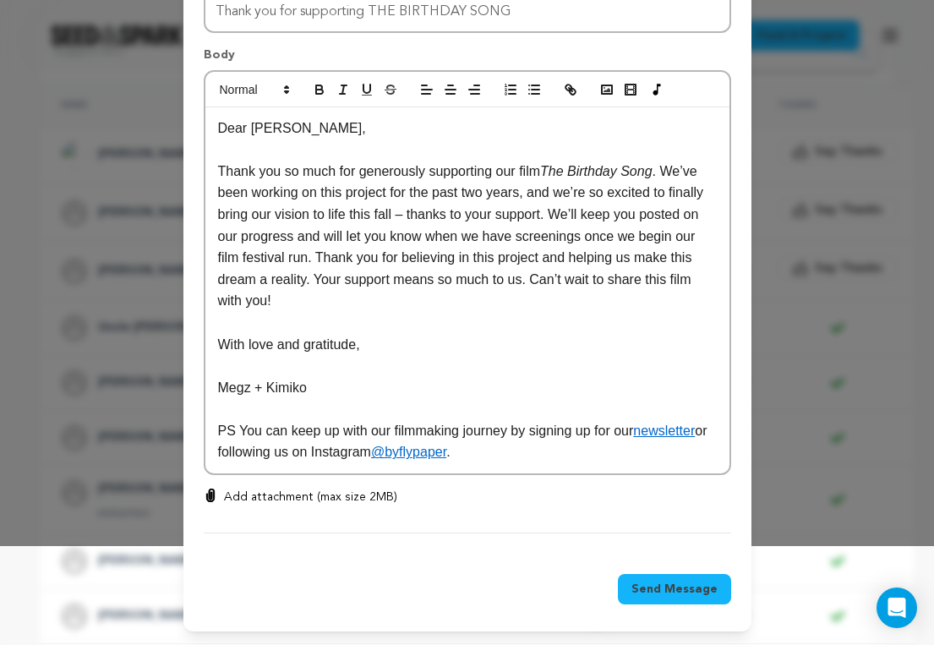
click at [663, 589] on span "Send Message" at bounding box center [674, 589] width 86 height 17
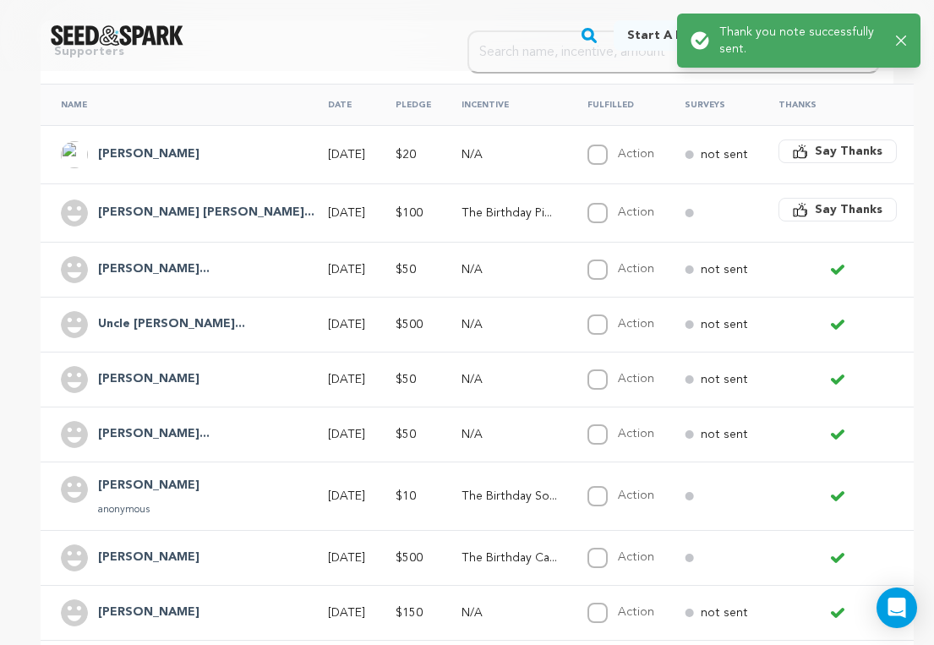
click at [815, 208] on span "Say Thanks" at bounding box center [849, 209] width 68 height 17
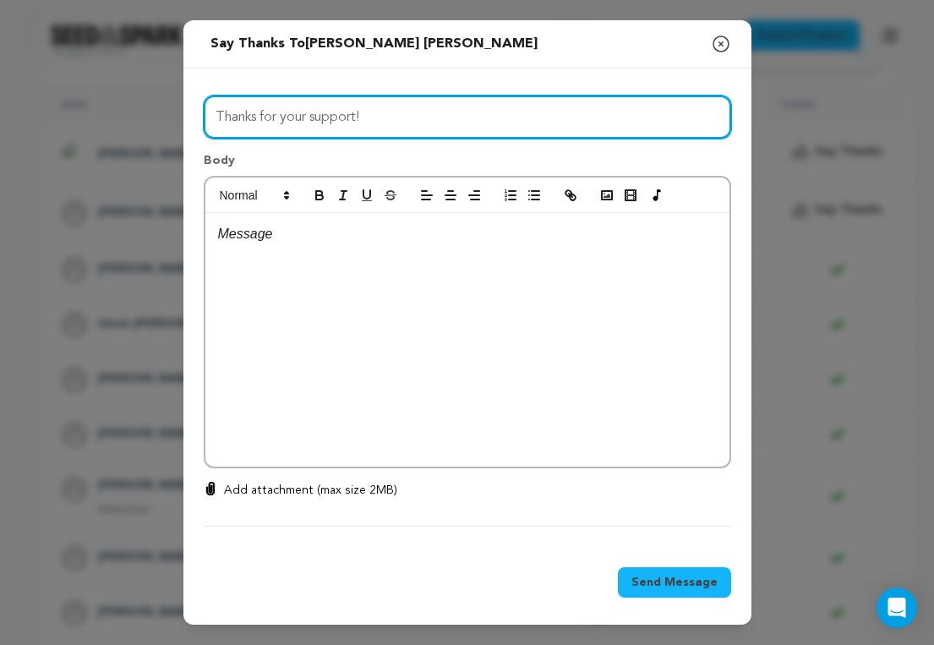
click at [473, 121] on input "Thanks for your support!" at bounding box center [467, 116] width 527 height 43
paste input "you for supporting THE BIRTHDAY SONG"
type input "Thank you for supporting THE BIRTHDAY SONG"
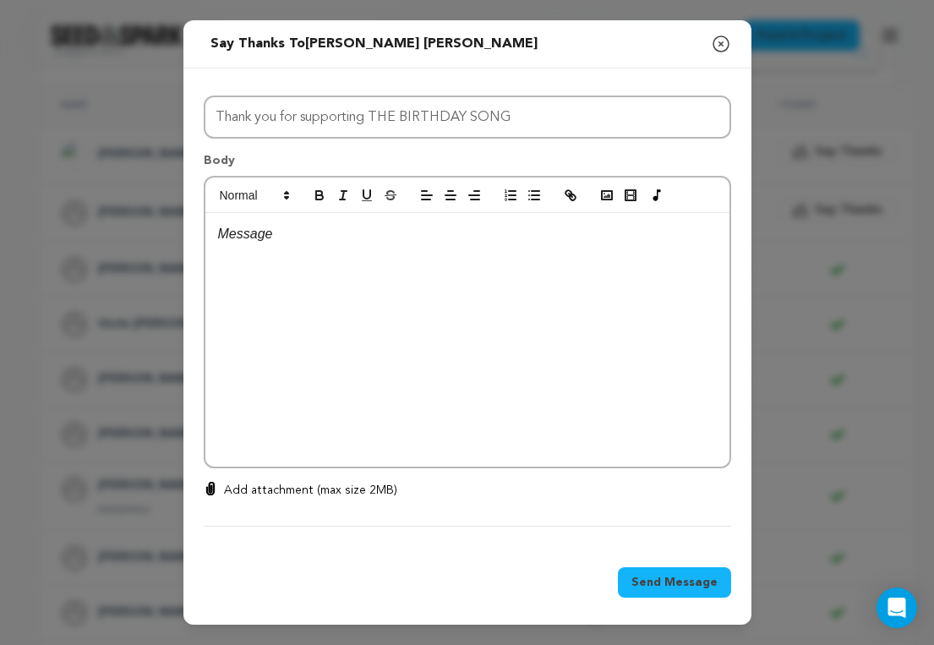
click at [388, 233] on p at bounding box center [467, 234] width 499 height 22
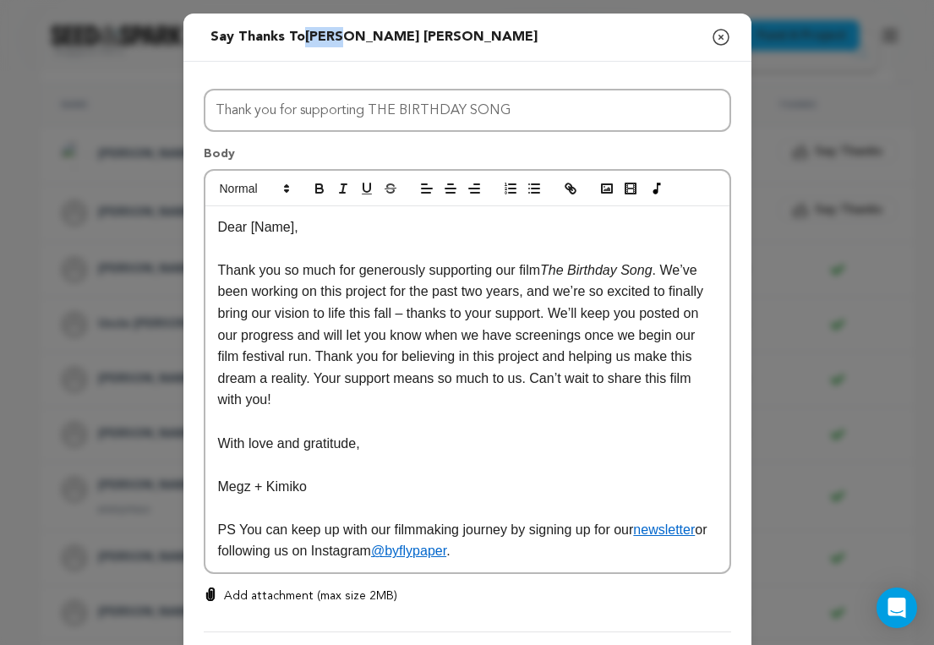
drag, startPoint x: 304, startPoint y: 31, endPoint x: 345, endPoint y: 27, distance: 40.8
click at [345, 27] on div "Say thanks to Naomi Jewel Mezey" at bounding box center [373, 37] width 327 height 20
click at [323, 308] on p "Thank you so much for generously supporting our film The Birthday Song . We’ve …" at bounding box center [467, 334] width 499 height 151
drag, startPoint x: 295, startPoint y: 226, endPoint x: 252, endPoint y: 225, distance: 43.1
click at [252, 225] on p "Dear [Name]," at bounding box center [467, 227] width 499 height 22
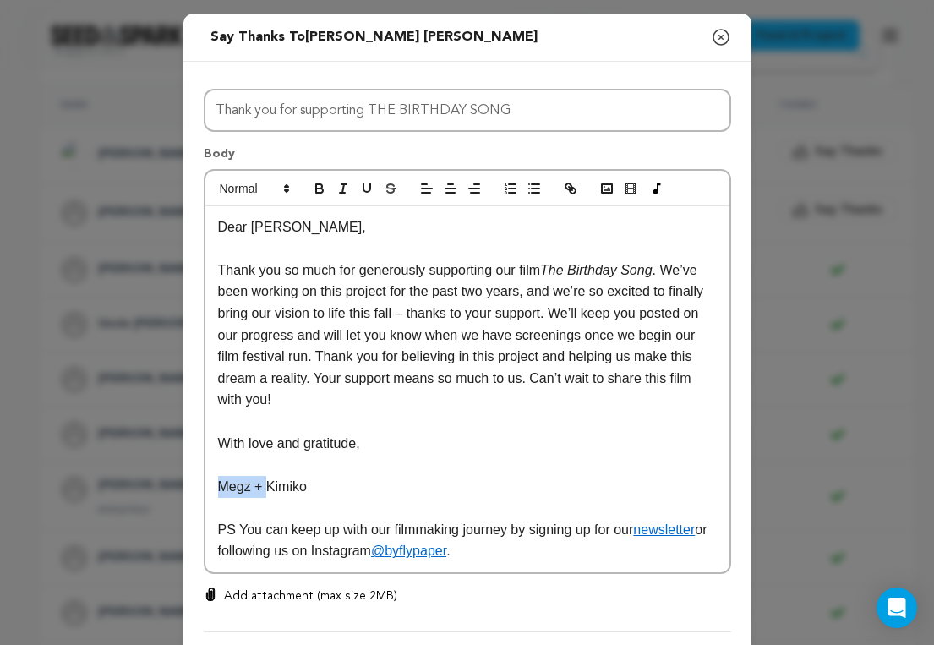
drag, startPoint x: 269, startPoint y: 491, endPoint x: 185, endPoint y: 486, distance: 83.8
click at [185, 486] on div "All Incentives The Birthday Song The Birthday Text The Birthday Card The Birthd…" at bounding box center [467, 357] width 568 height 591
click at [281, 490] on p "Kimiko" at bounding box center [467, 487] width 499 height 22
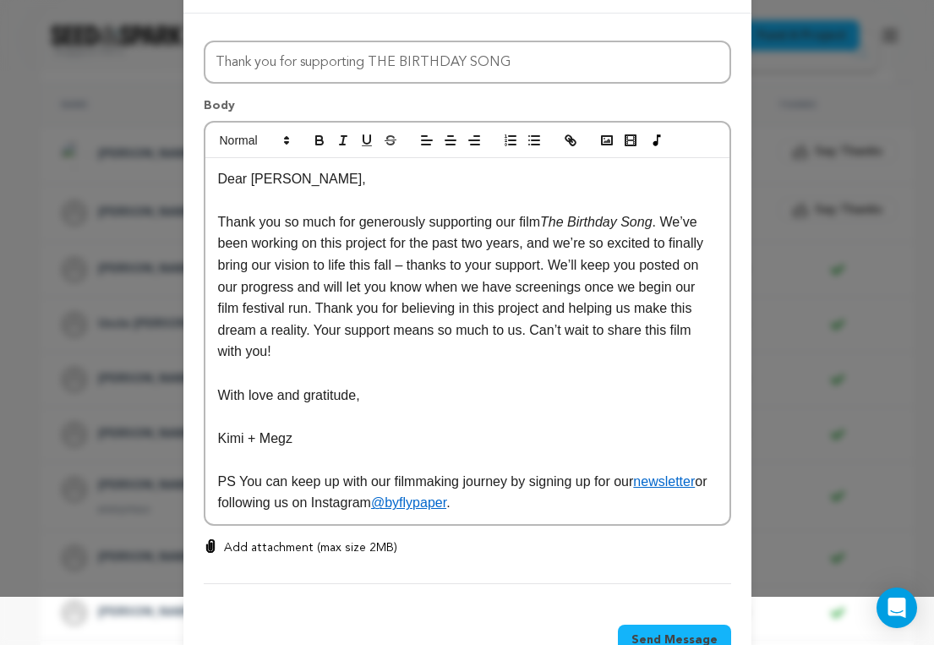
scroll to position [99, 0]
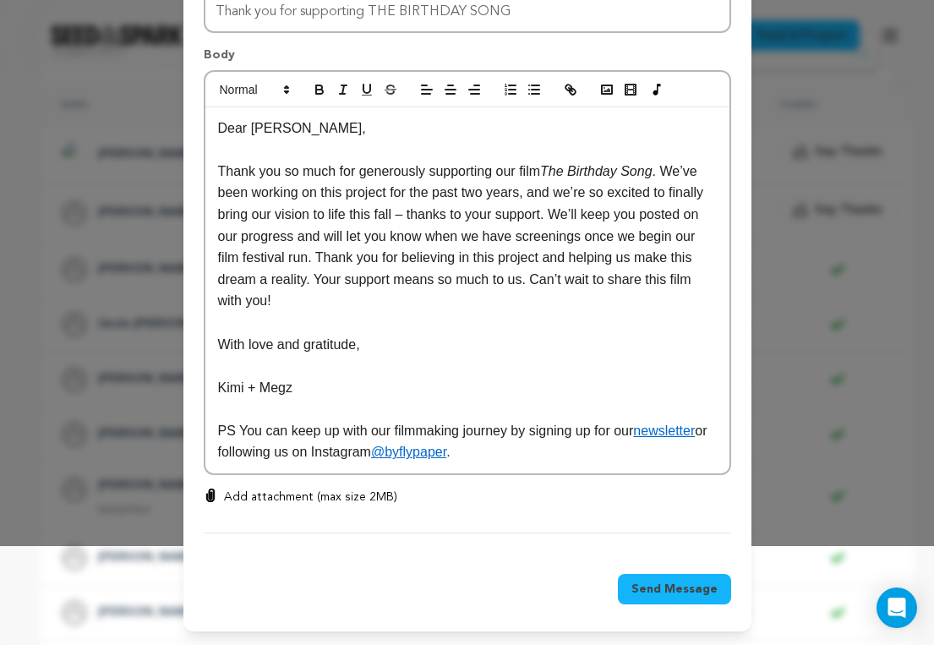
click at [673, 588] on span "Send Message" at bounding box center [674, 589] width 86 height 17
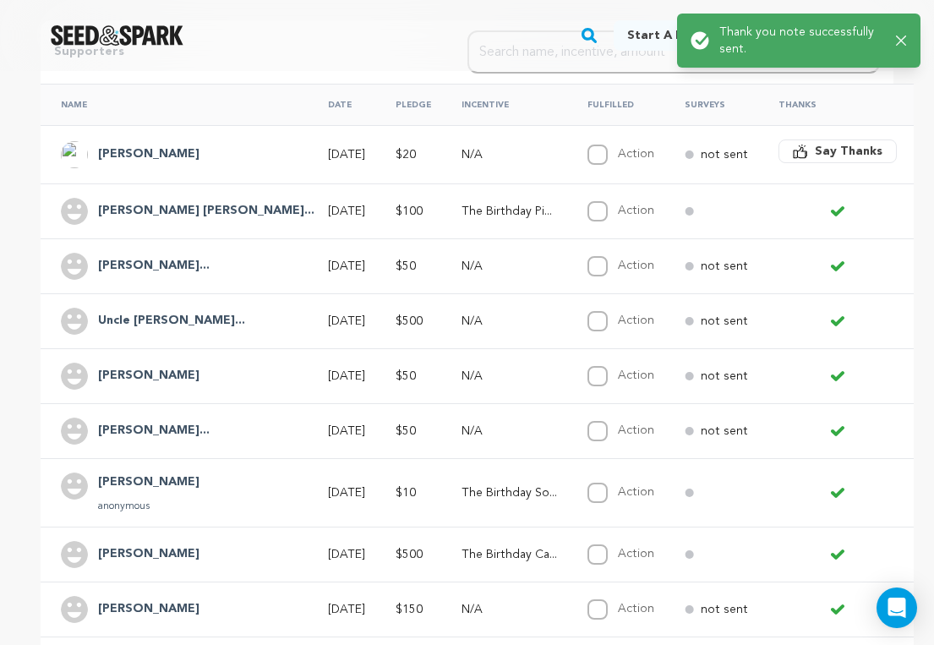
click at [815, 151] on span "Say Thanks" at bounding box center [849, 151] width 68 height 17
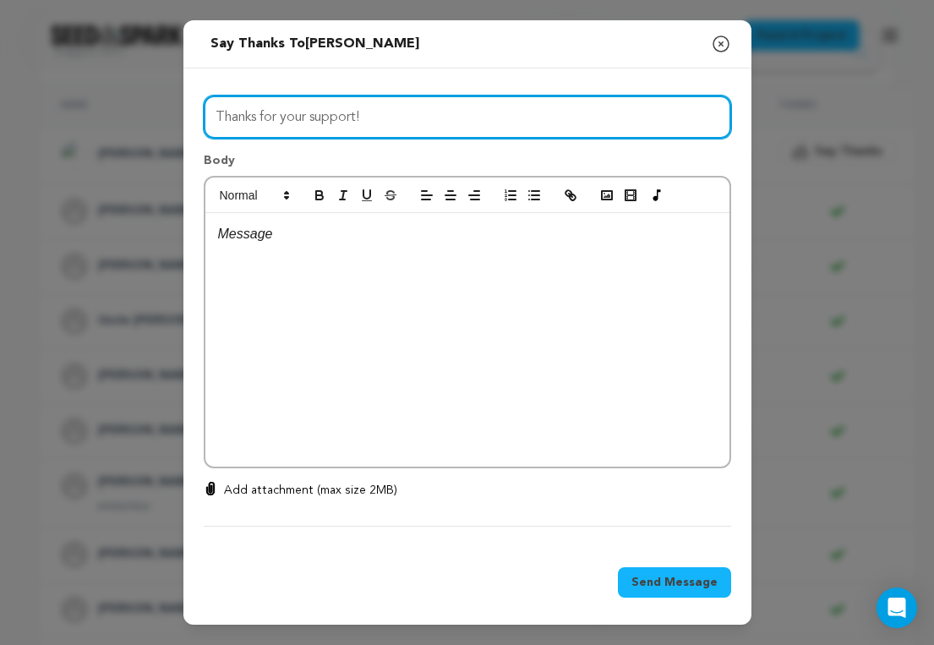
click at [411, 108] on input "Thanks for your support!" at bounding box center [467, 116] width 527 height 43
paste input "you for supporting THE BIRTHDAY SONG"
type input "Thank you for supporting THE BIRTHDAY SONG"
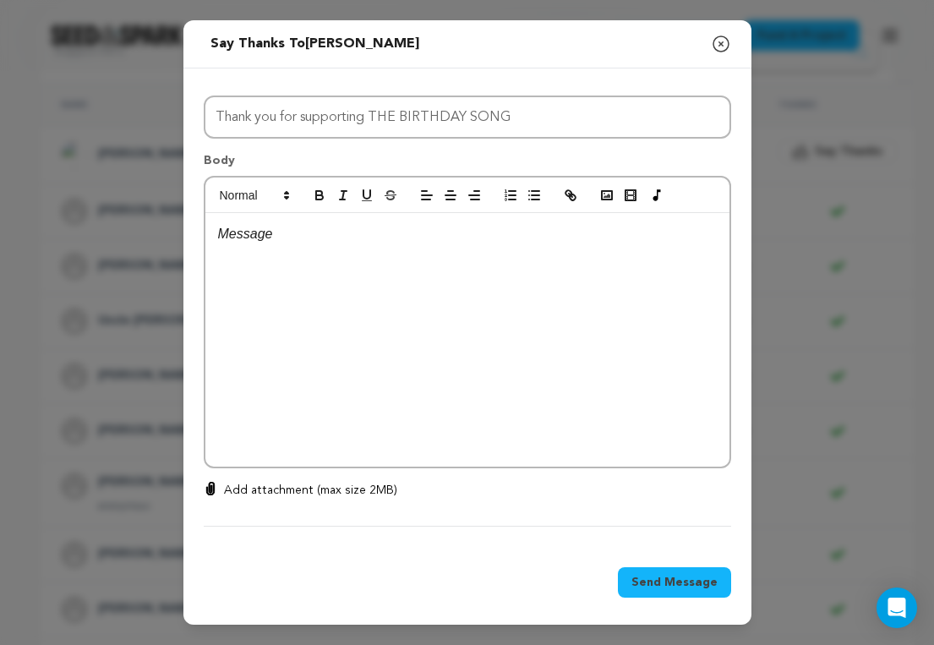
click at [347, 286] on div at bounding box center [467, 340] width 524 height 254
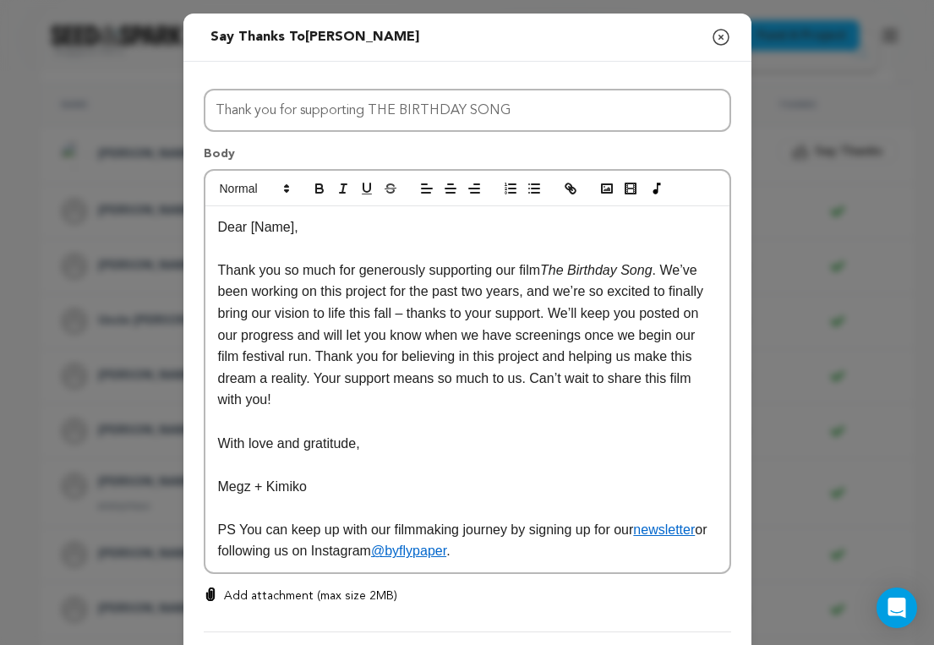
scroll to position [0, 0]
drag, startPoint x: 344, startPoint y: 32, endPoint x: 381, endPoint y: 32, distance: 37.2
click at [381, 32] on h2 "Send message to Miller Sarah Say thanks to Miller Sarah Compose New Message" at bounding box center [315, 37] width 222 height 34
click at [326, 239] on p at bounding box center [467, 248] width 499 height 22
drag, startPoint x: 296, startPoint y: 229, endPoint x: 251, endPoint y: 229, distance: 44.8
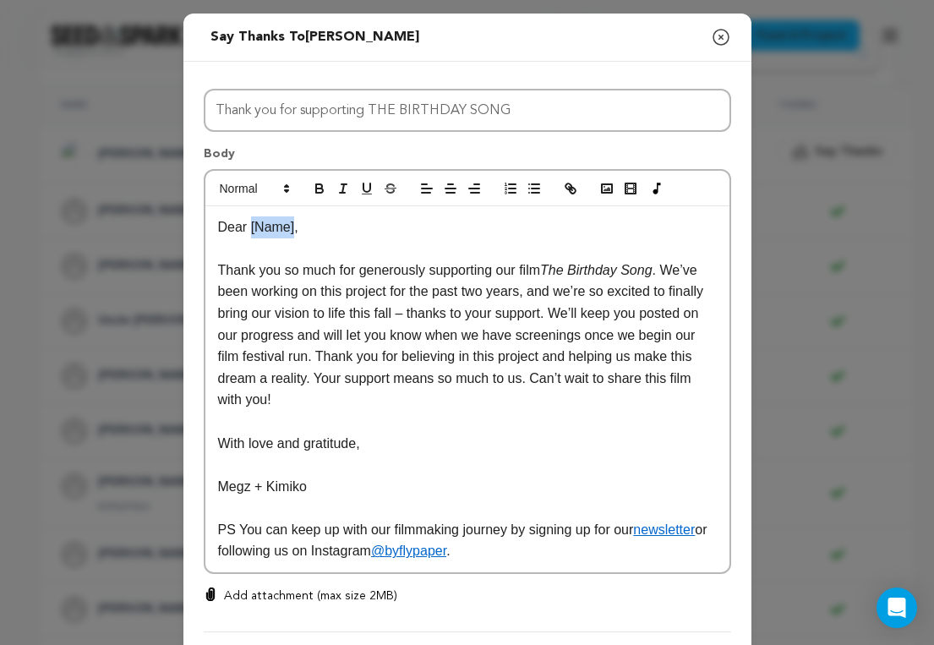
click at [251, 229] on p "Dear [Name]," at bounding box center [467, 227] width 499 height 22
click at [497, 558] on p "PS You can keep up with our filmmaking journey by signing up for our newsletter…" at bounding box center [467, 540] width 499 height 43
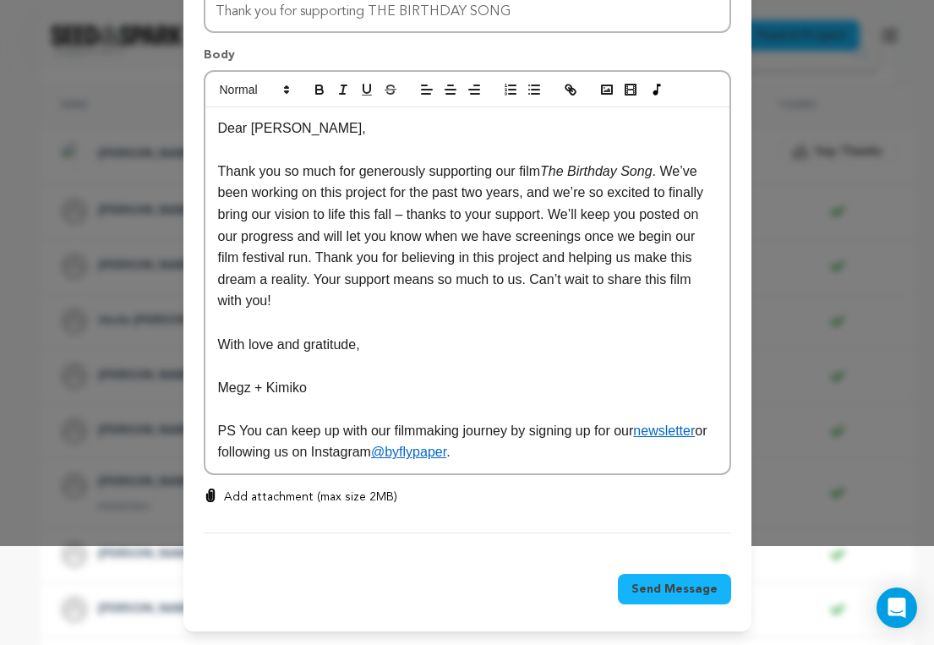
click at [692, 590] on span "Send Message" at bounding box center [674, 589] width 86 height 17
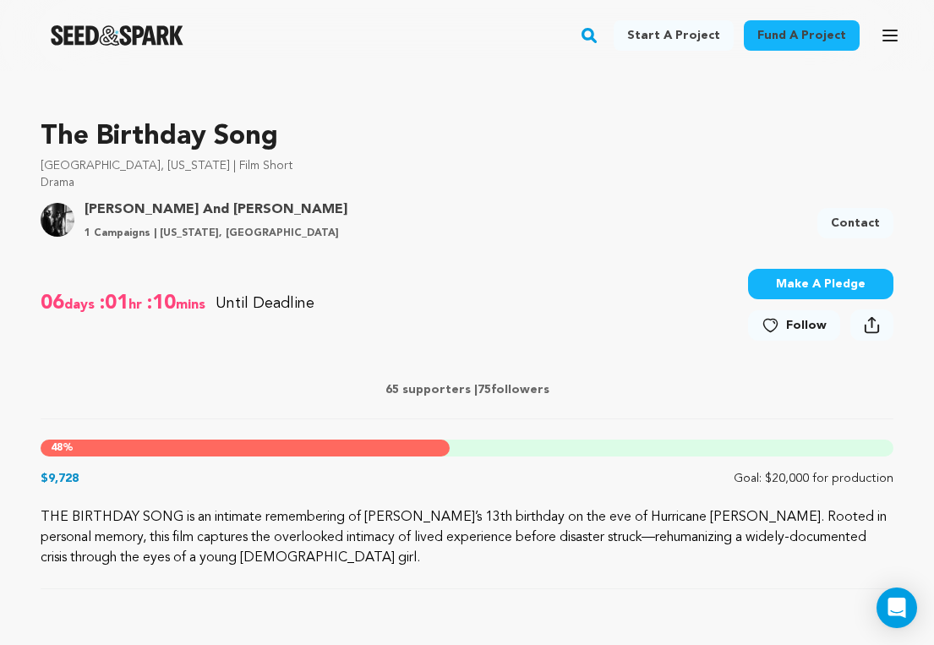
scroll to position [477, 0]
